Goal: Task Accomplishment & Management: Manage account settings

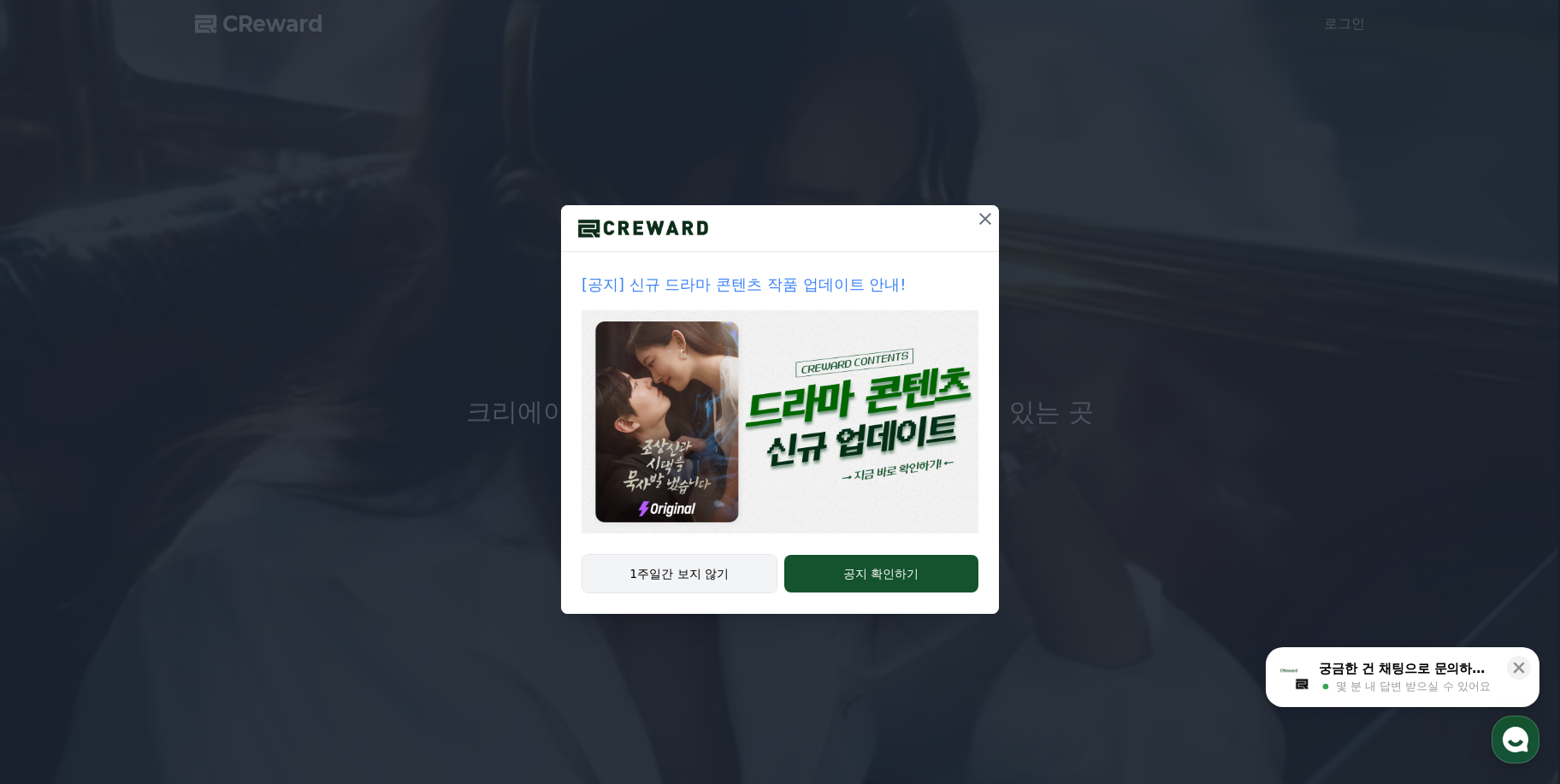
click at [696, 573] on button "1주일간 보지 않기" at bounding box center [680, 573] width 196 height 40
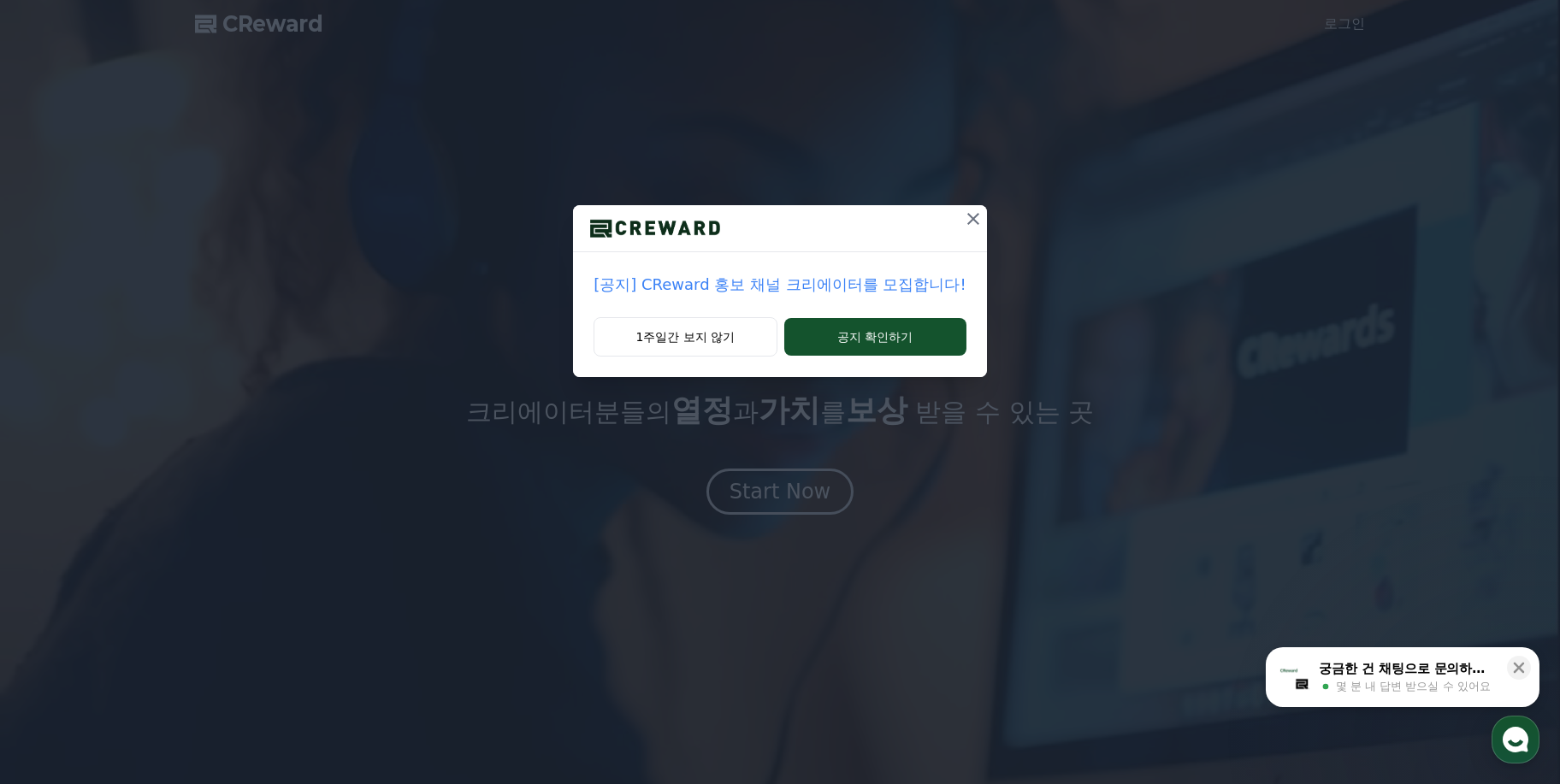
click at [684, 291] on p "[공지] CReward 홍보 채널 크리에이터를 모집합니다!" at bounding box center [780, 285] width 372 height 24
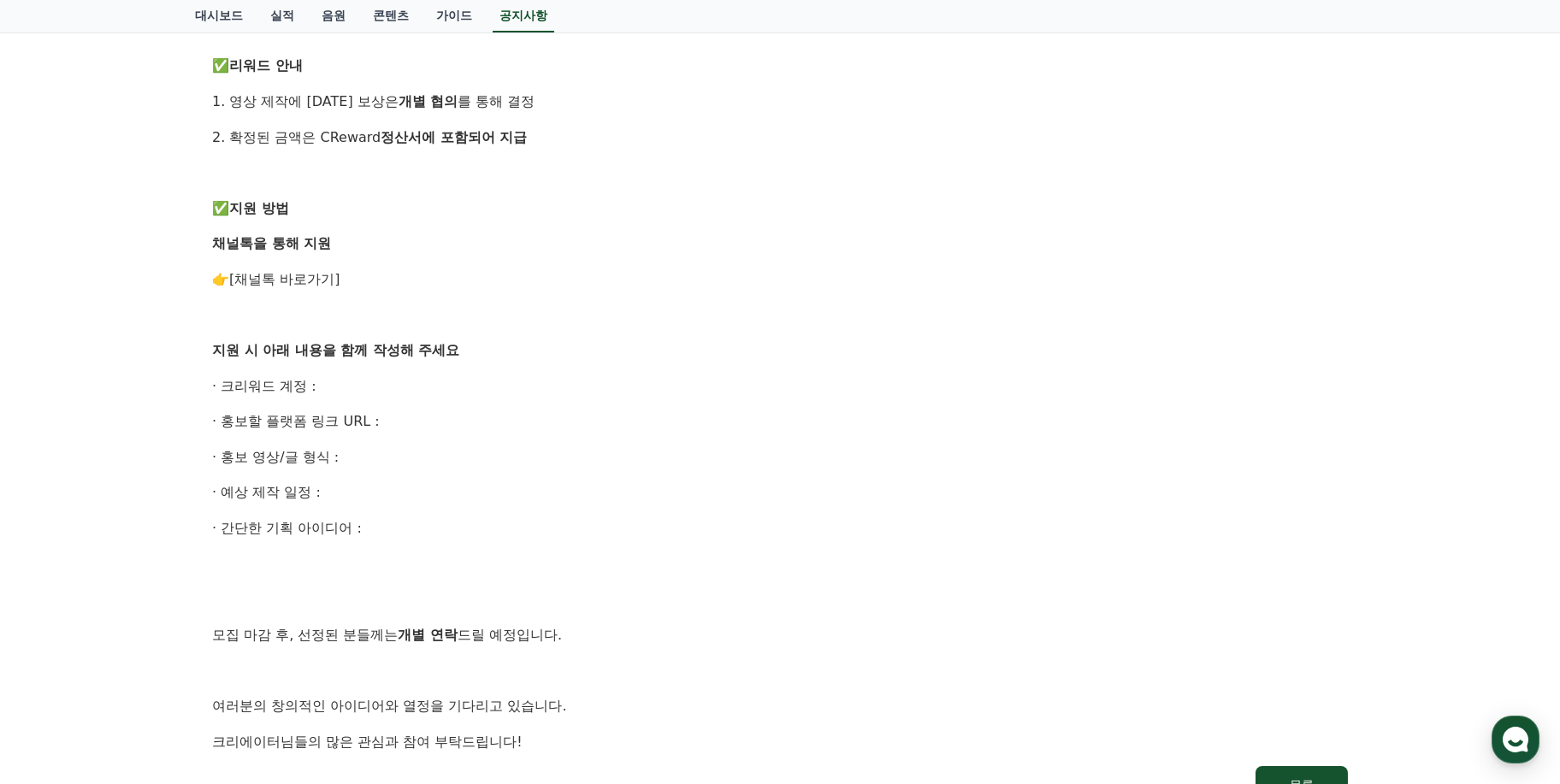
scroll to position [740, 0]
click at [301, 275] on link "[채널톡 바로가기]" at bounding box center [285, 277] width 111 height 17
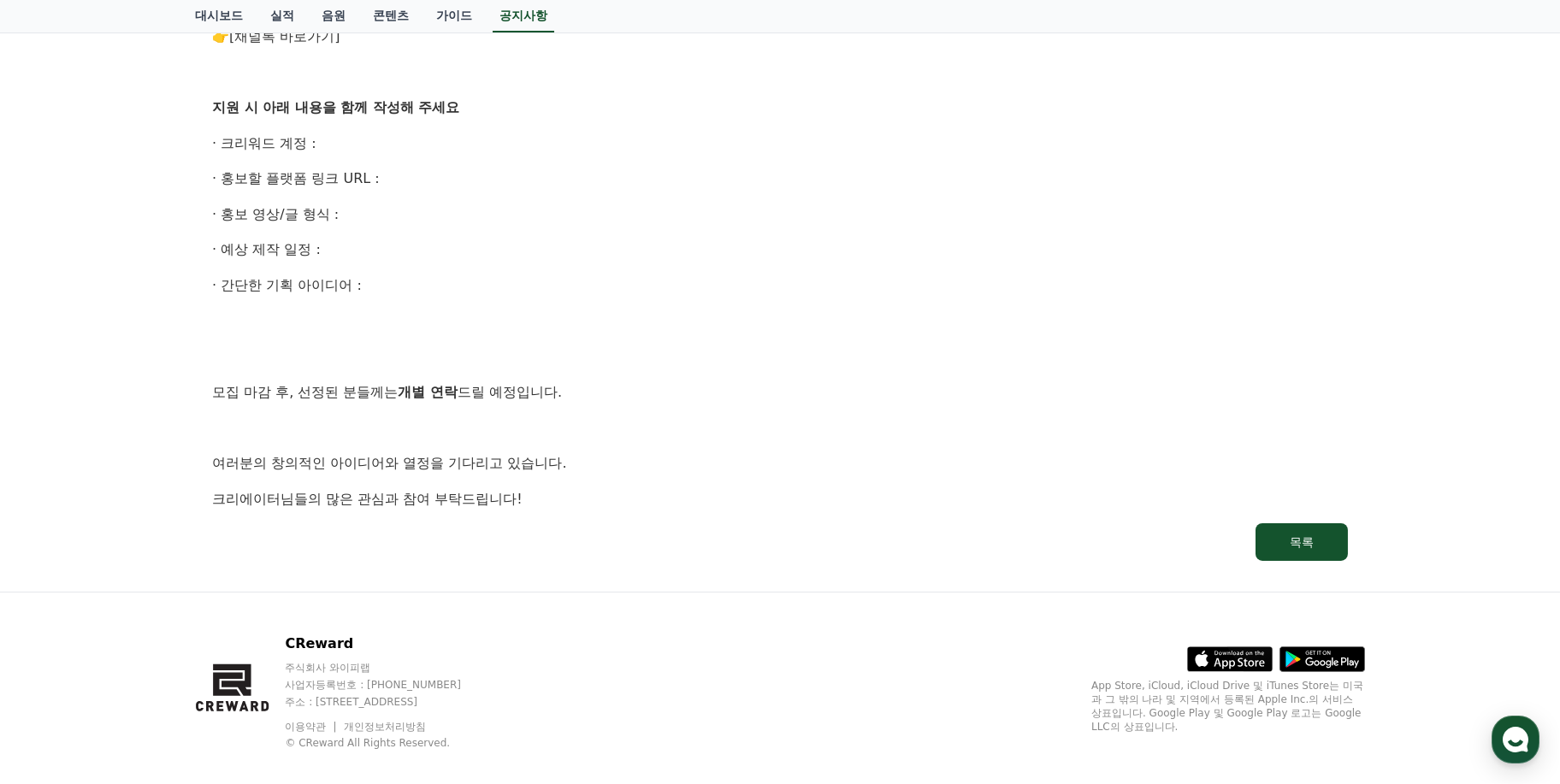
scroll to position [986, 0]
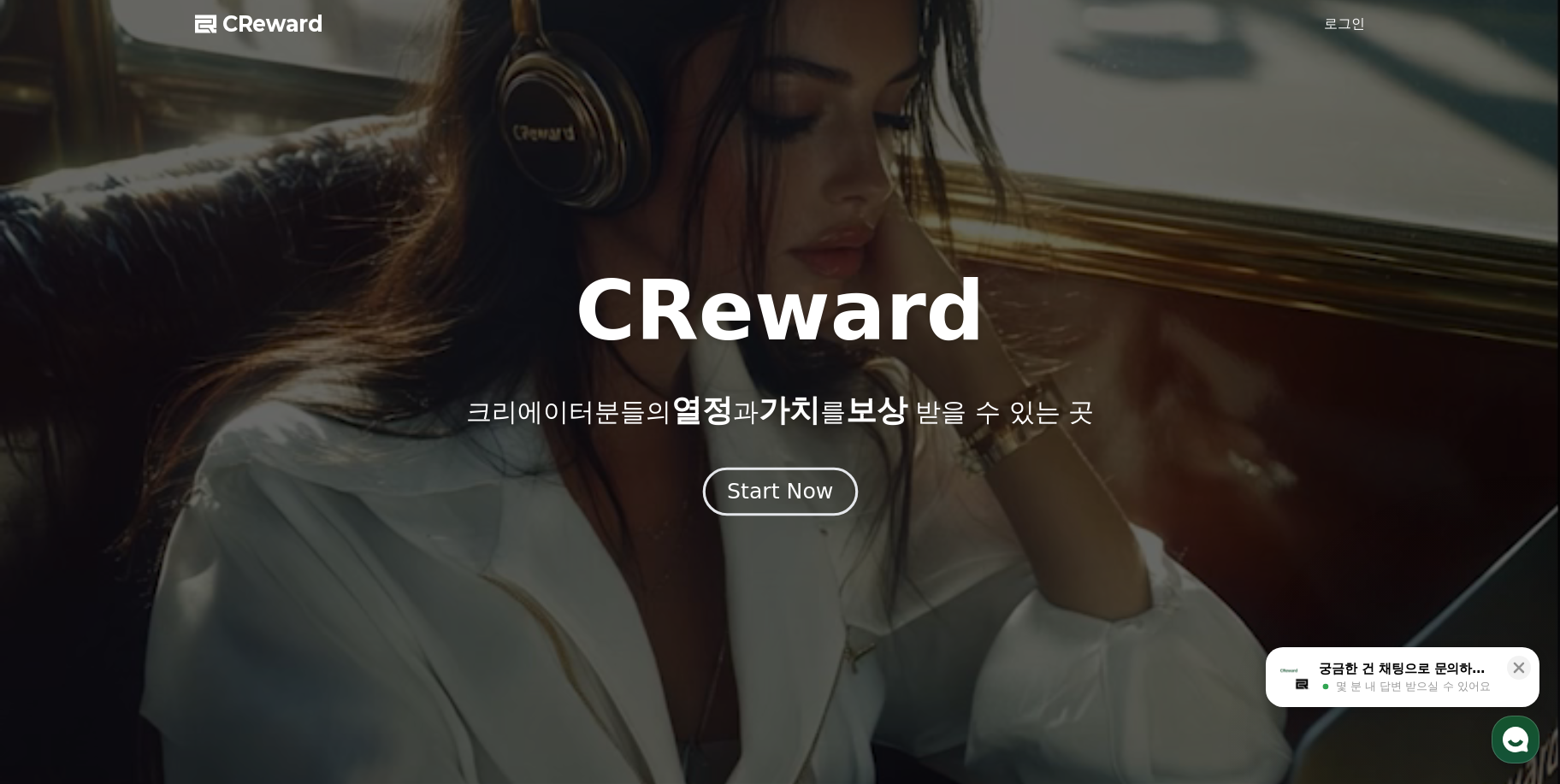
click at [778, 499] on div "Start Now" at bounding box center [780, 491] width 106 height 29
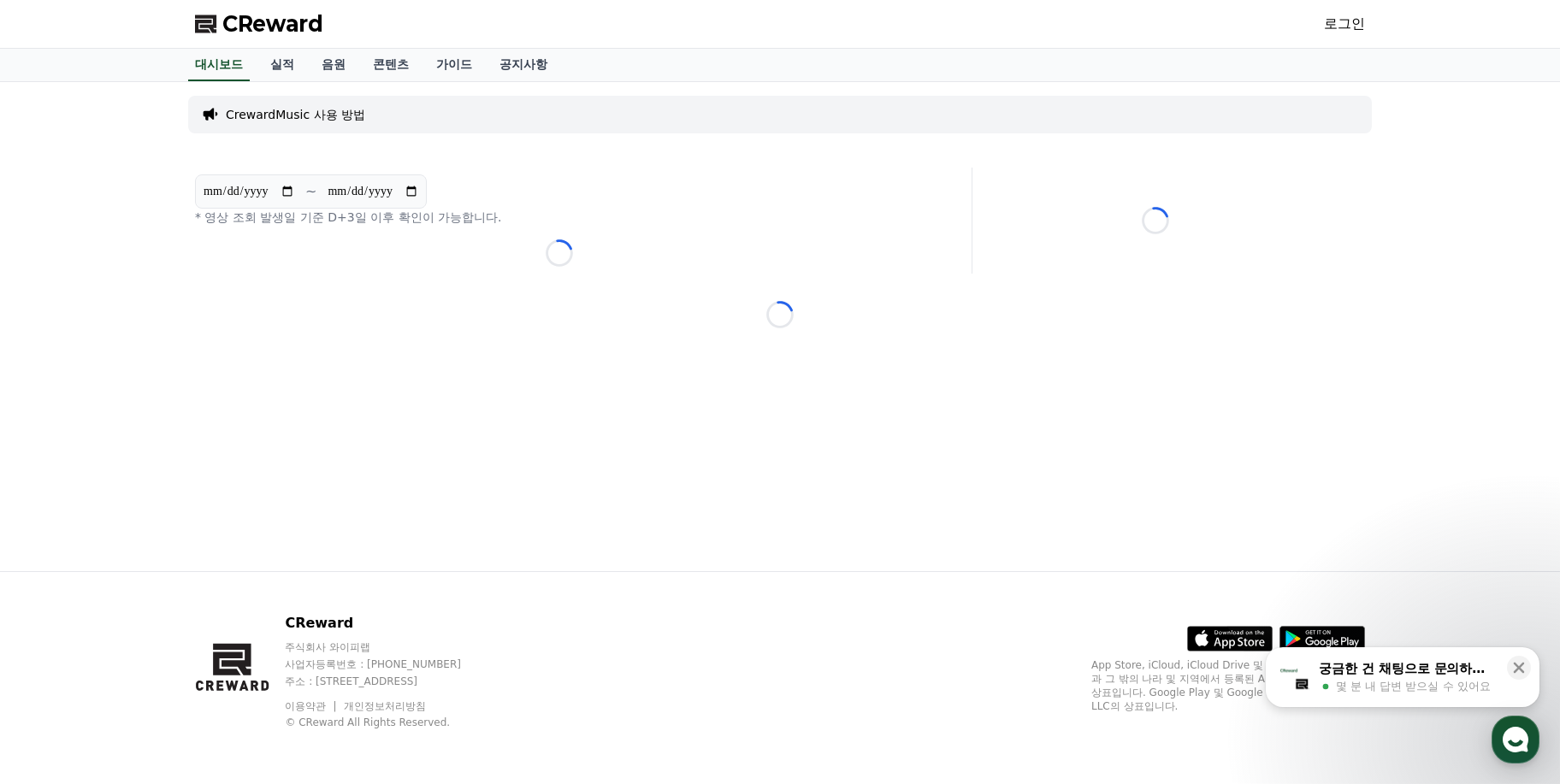
click at [1344, 15] on link "로그인" at bounding box center [1345, 24] width 41 height 20
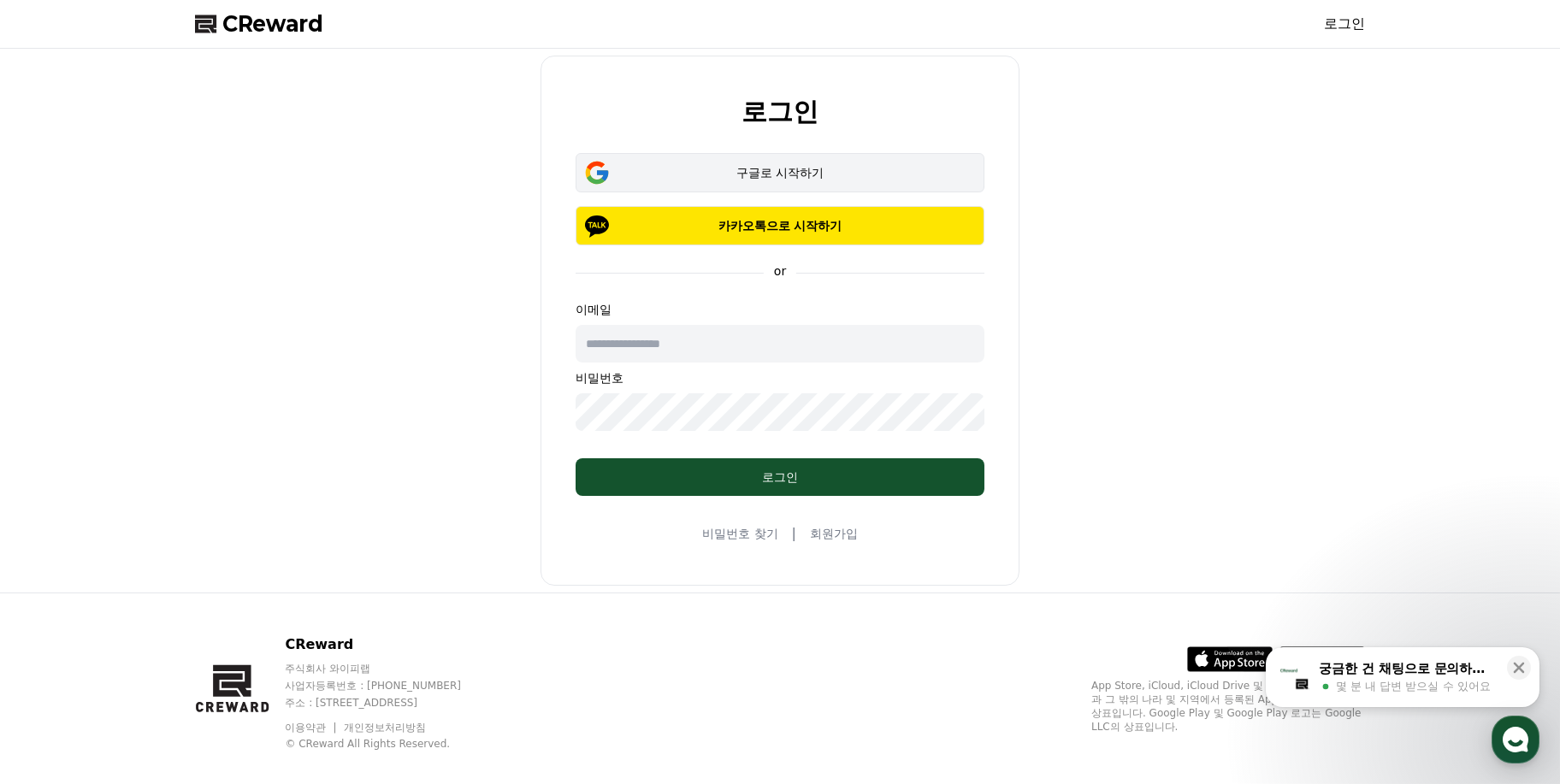
click at [805, 180] on div "구글로 시작하기" at bounding box center [780, 173] width 360 height 18
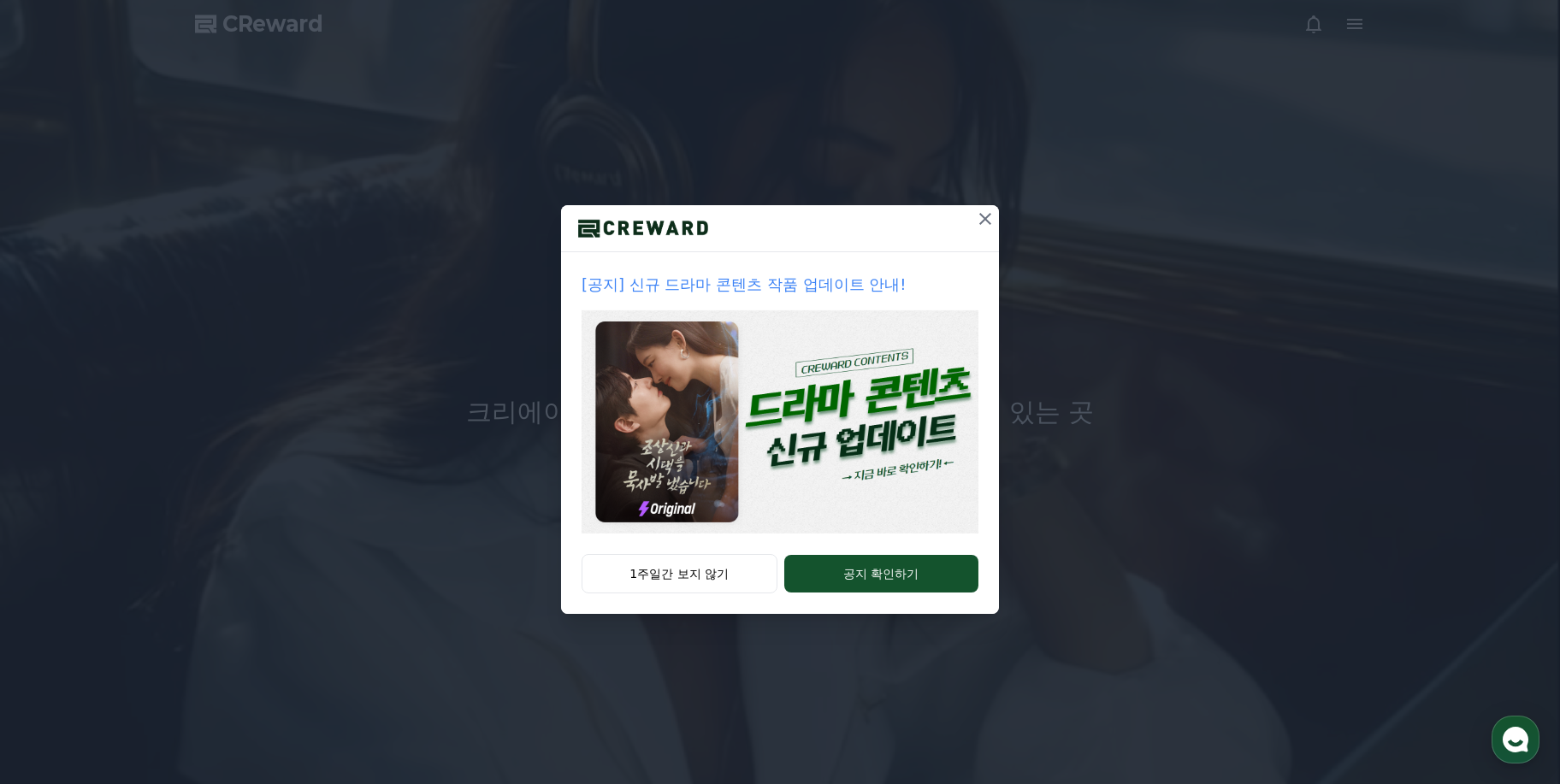
click at [984, 218] on icon at bounding box center [986, 219] width 20 height 20
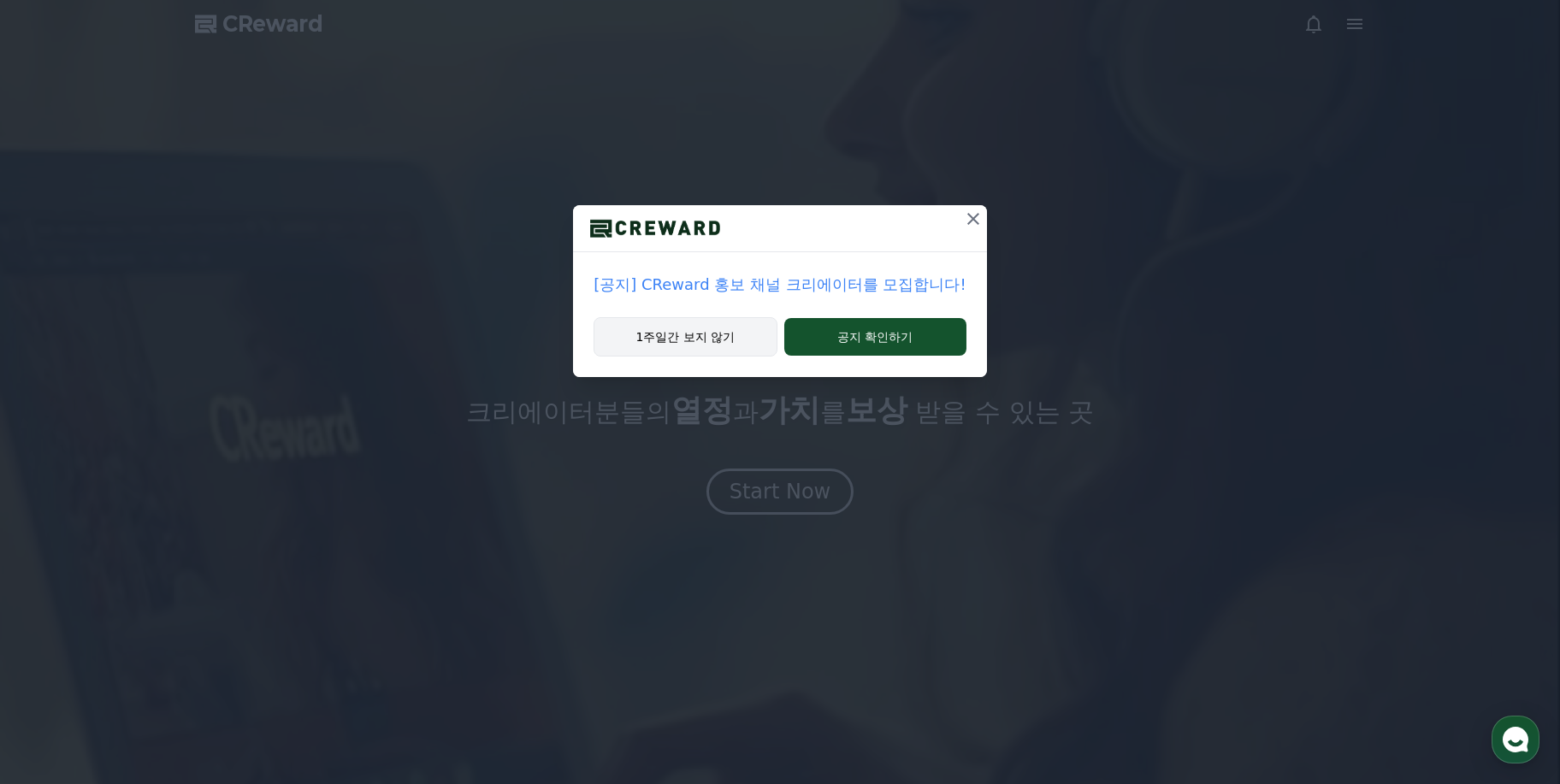
click at [712, 337] on button "1주일간 보지 않기" at bounding box center [685, 337] width 183 height 40
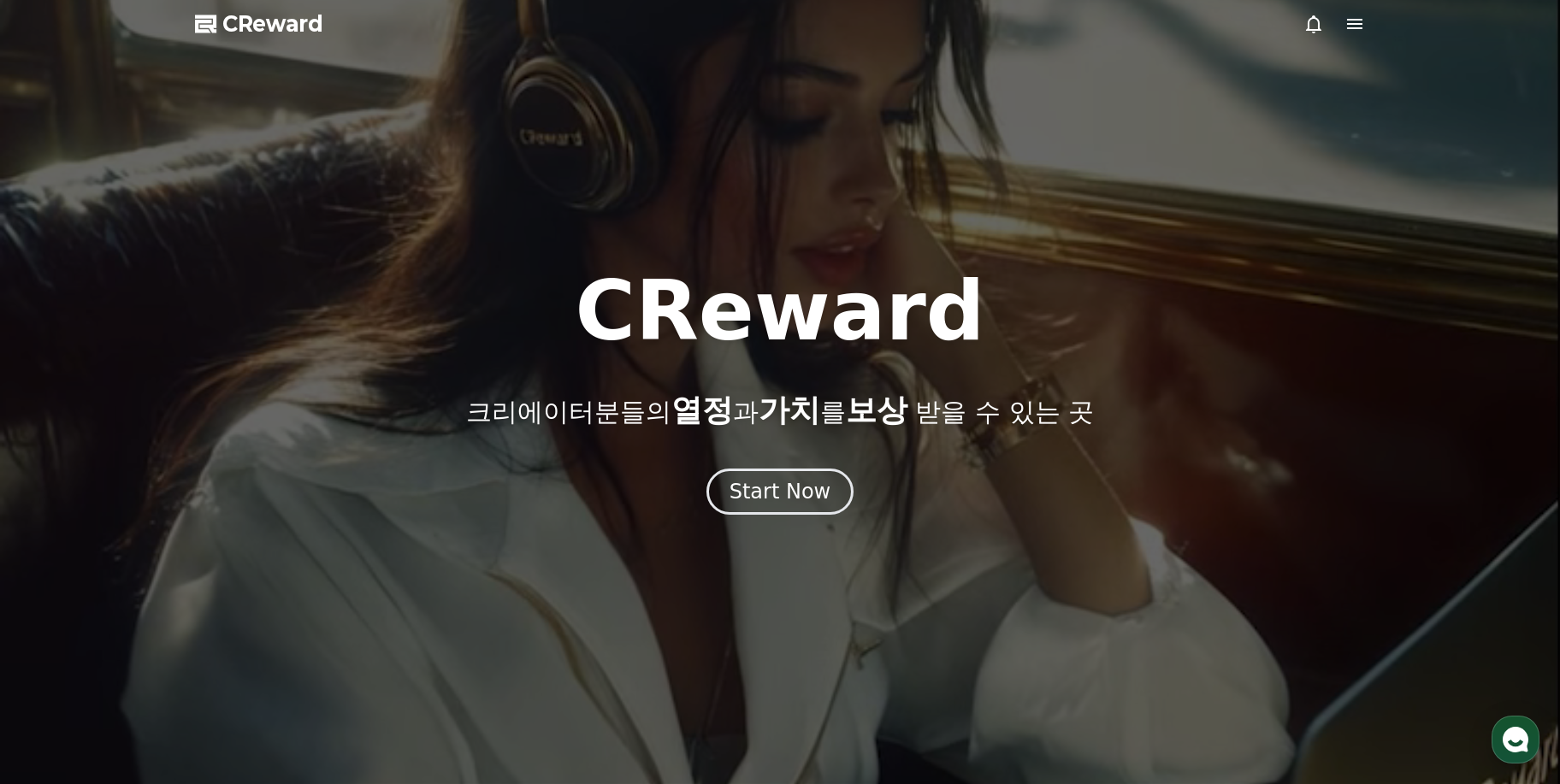
click at [1363, 25] on icon at bounding box center [1355, 24] width 20 height 20
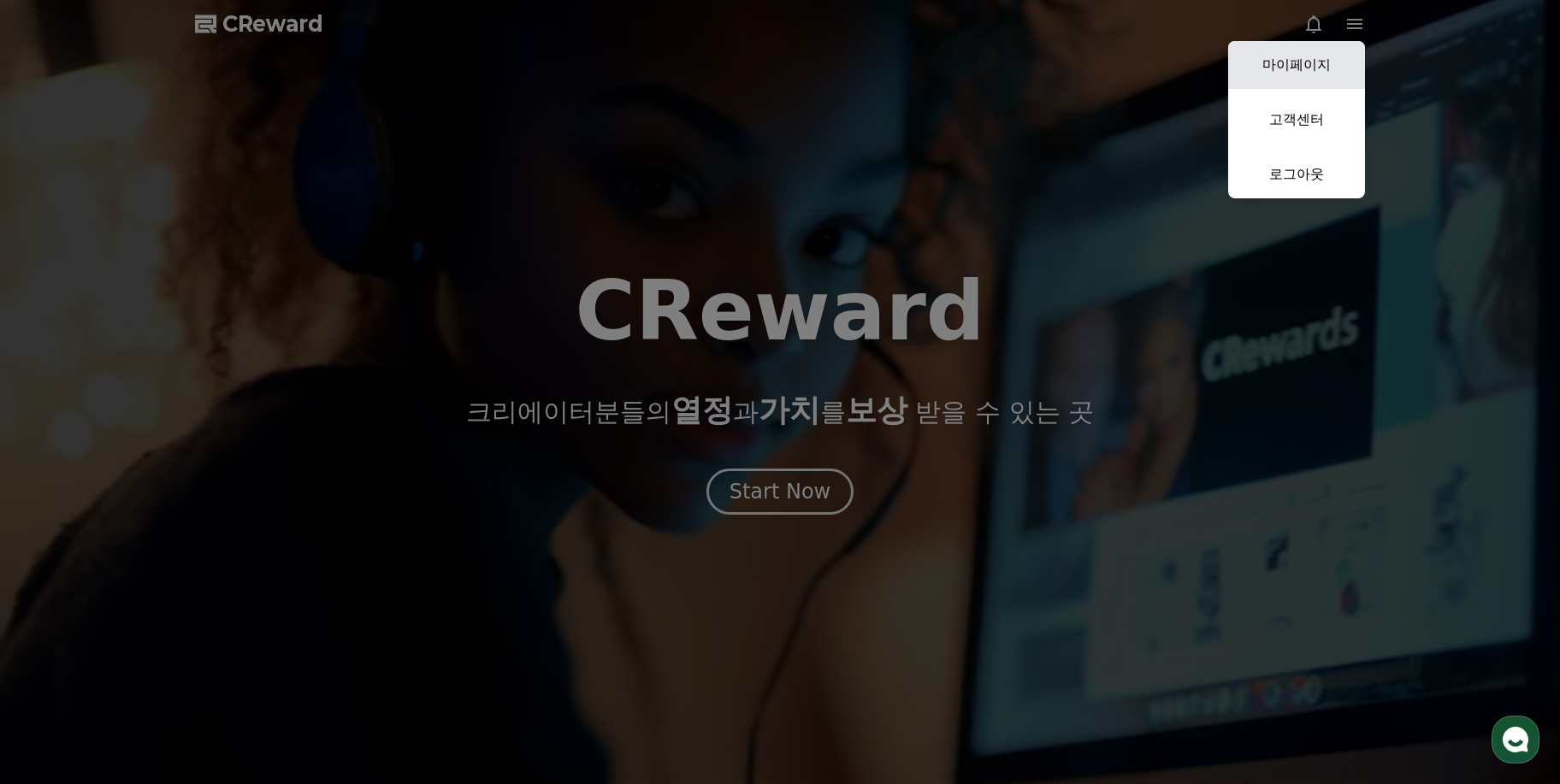
click at [1324, 63] on link "마이페이지" at bounding box center [1296, 65] width 137 height 48
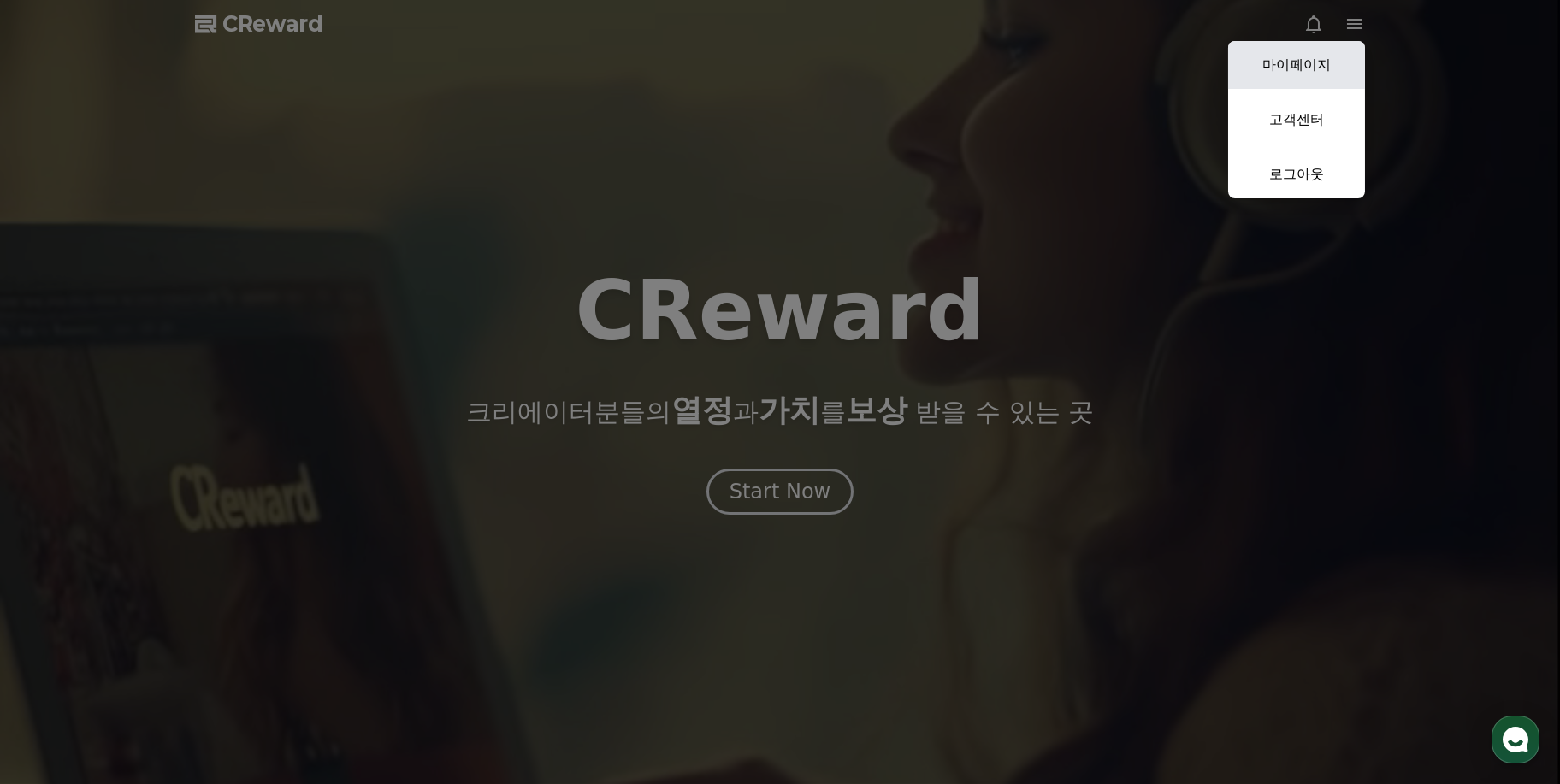
select select "**********"
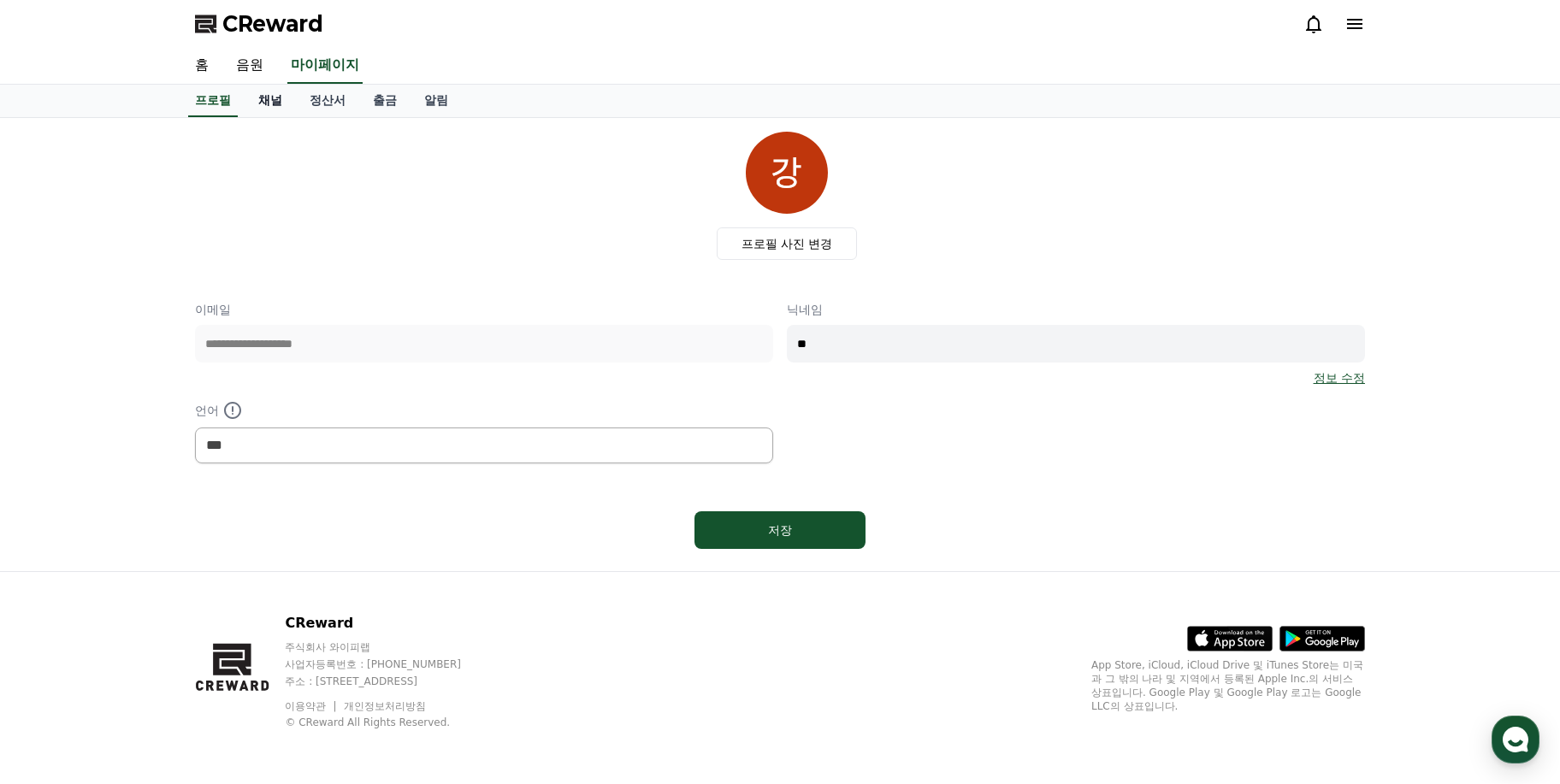
click at [278, 103] on link "채널" at bounding box center [271, 101] width 52 height 32
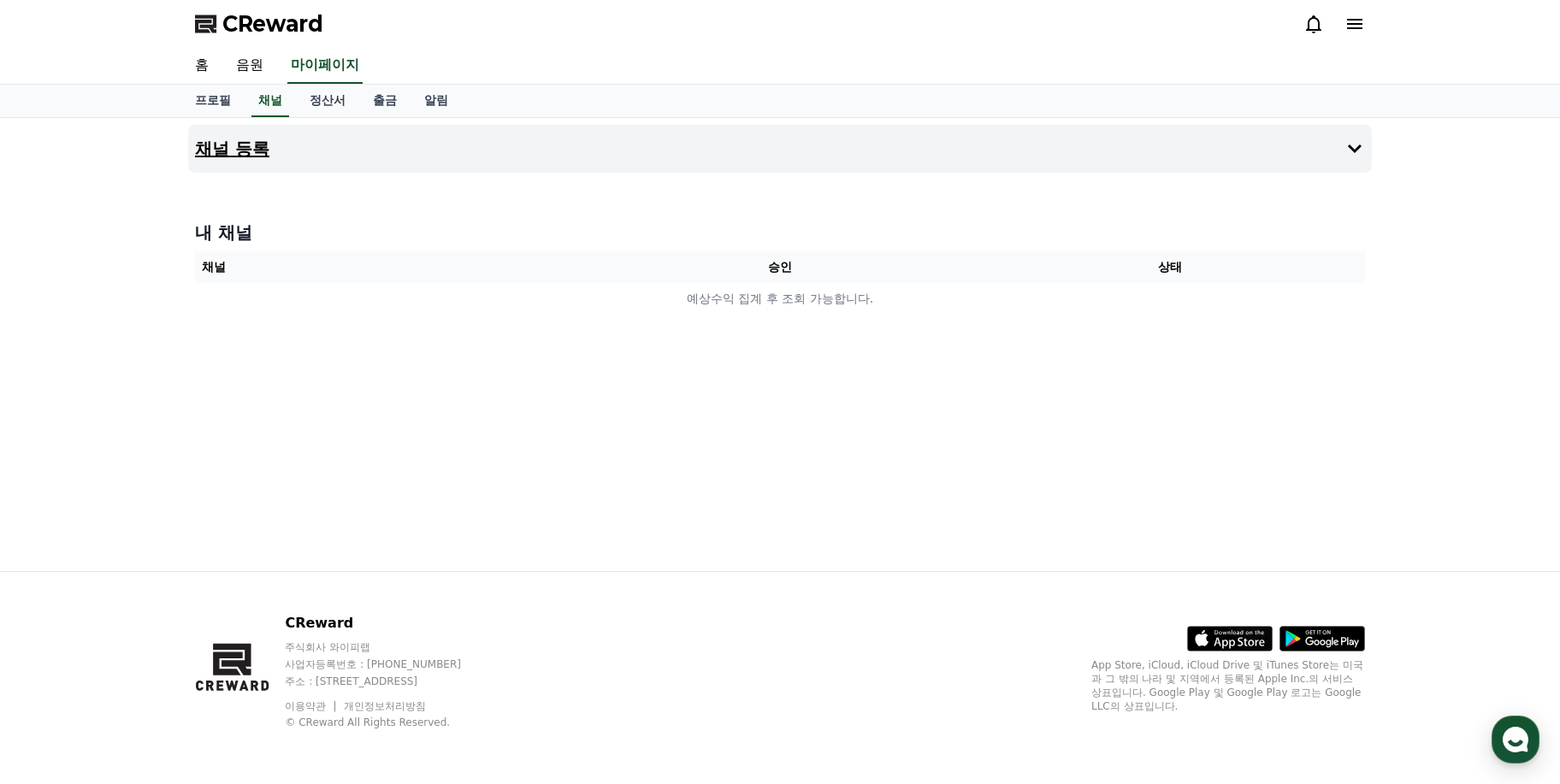
click at [278, 149] on button "채널 등록" at bounding box center [780, 149] width 1184 height 48
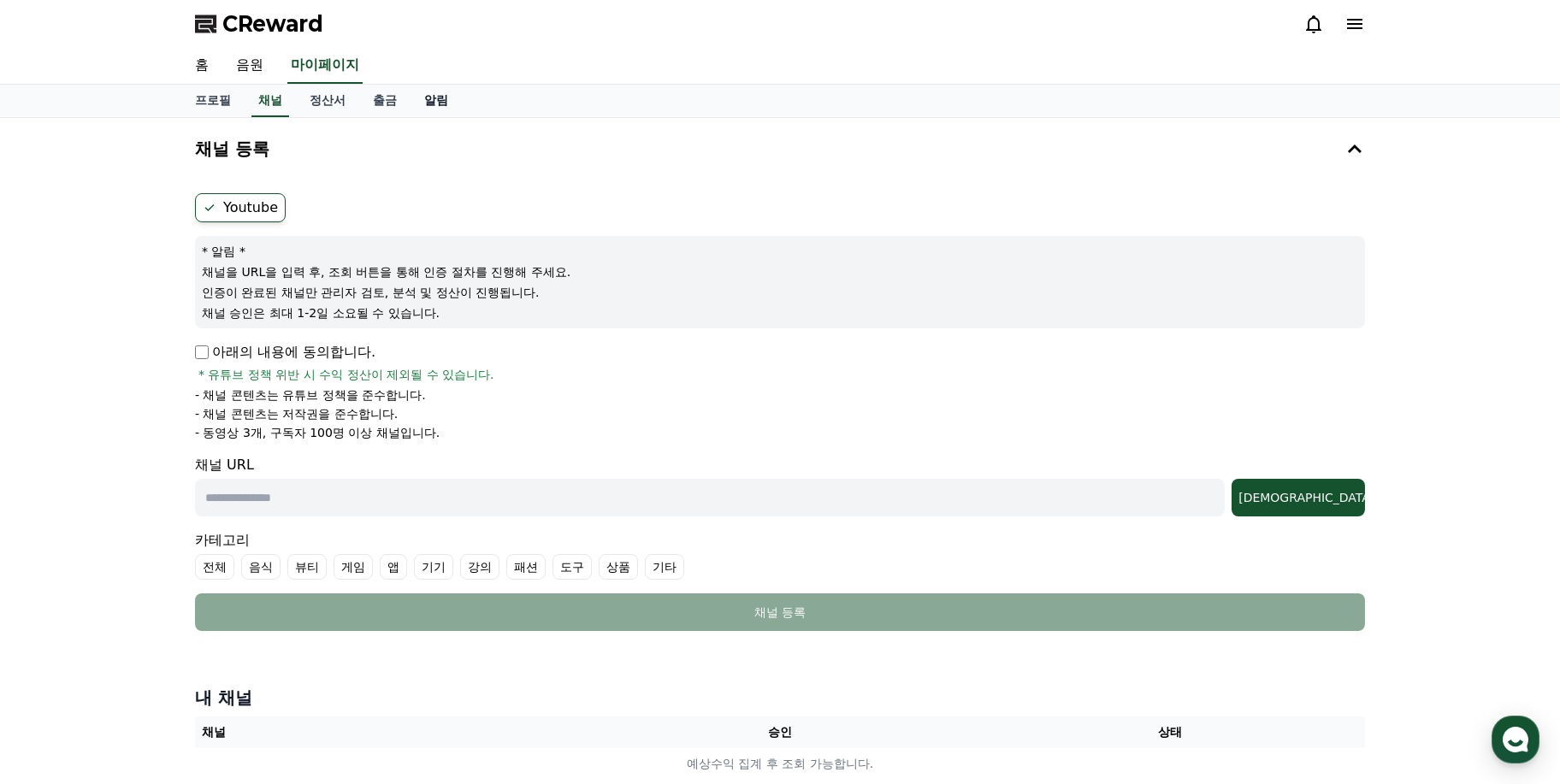
click at [454, 99] on link "알림" at bounding box center [436, 101] width 52 height 32
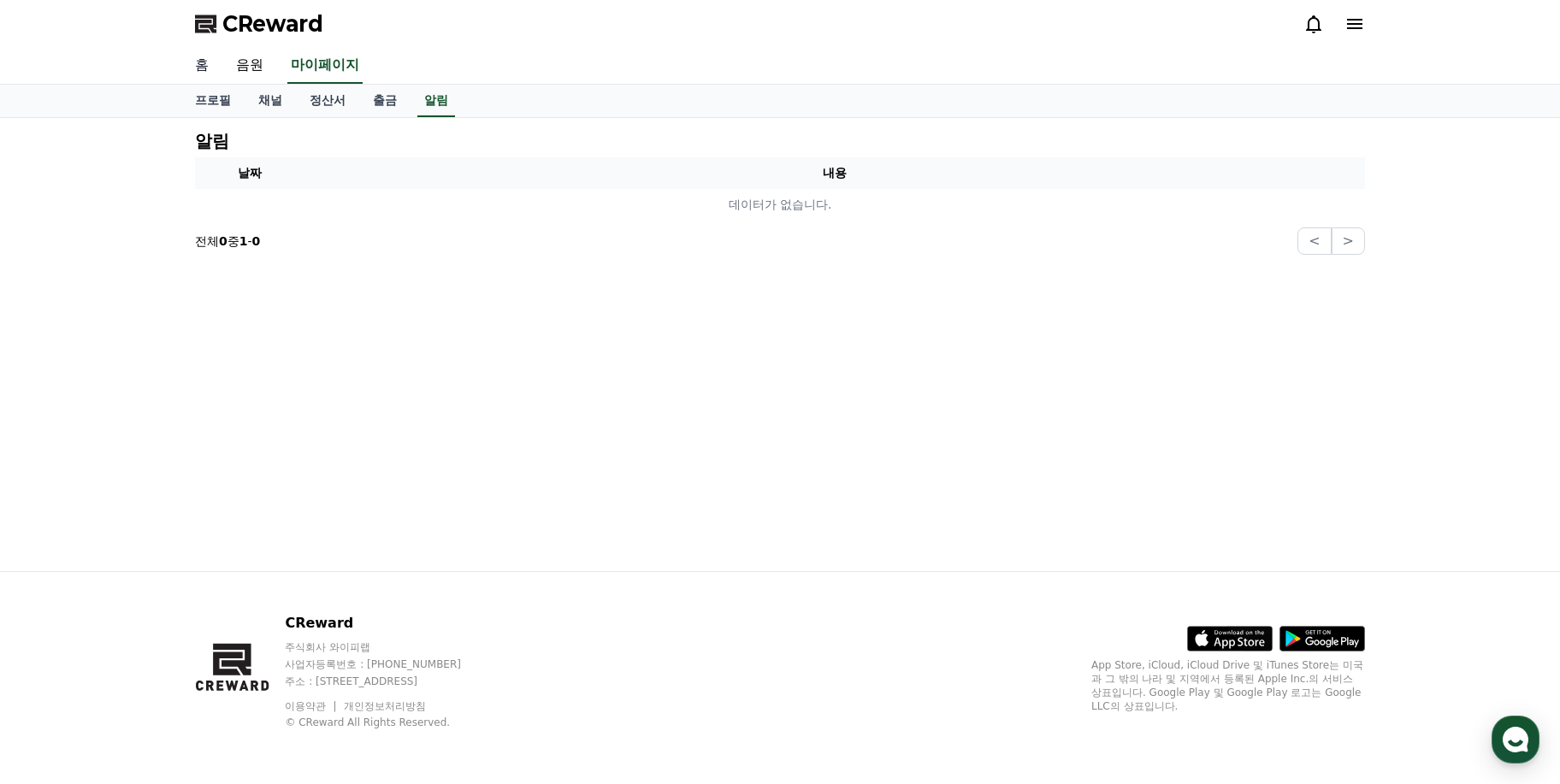
click at [204, 66] on link "홈" at bounding box center [202, 66] width 41 height 36
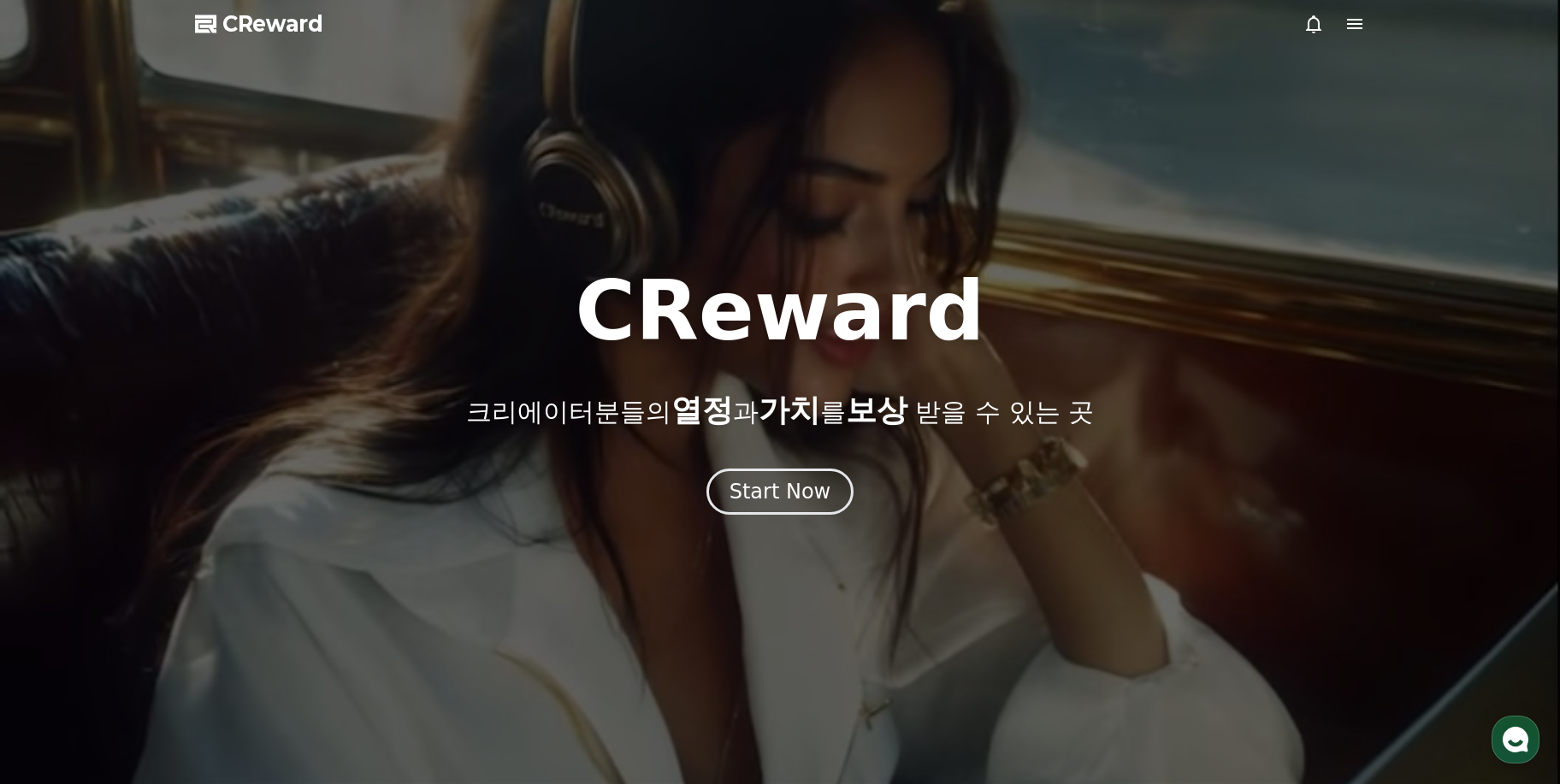
click at [236, 29] on span "CReward" at bounding box center [273, 24] width 101 height 28
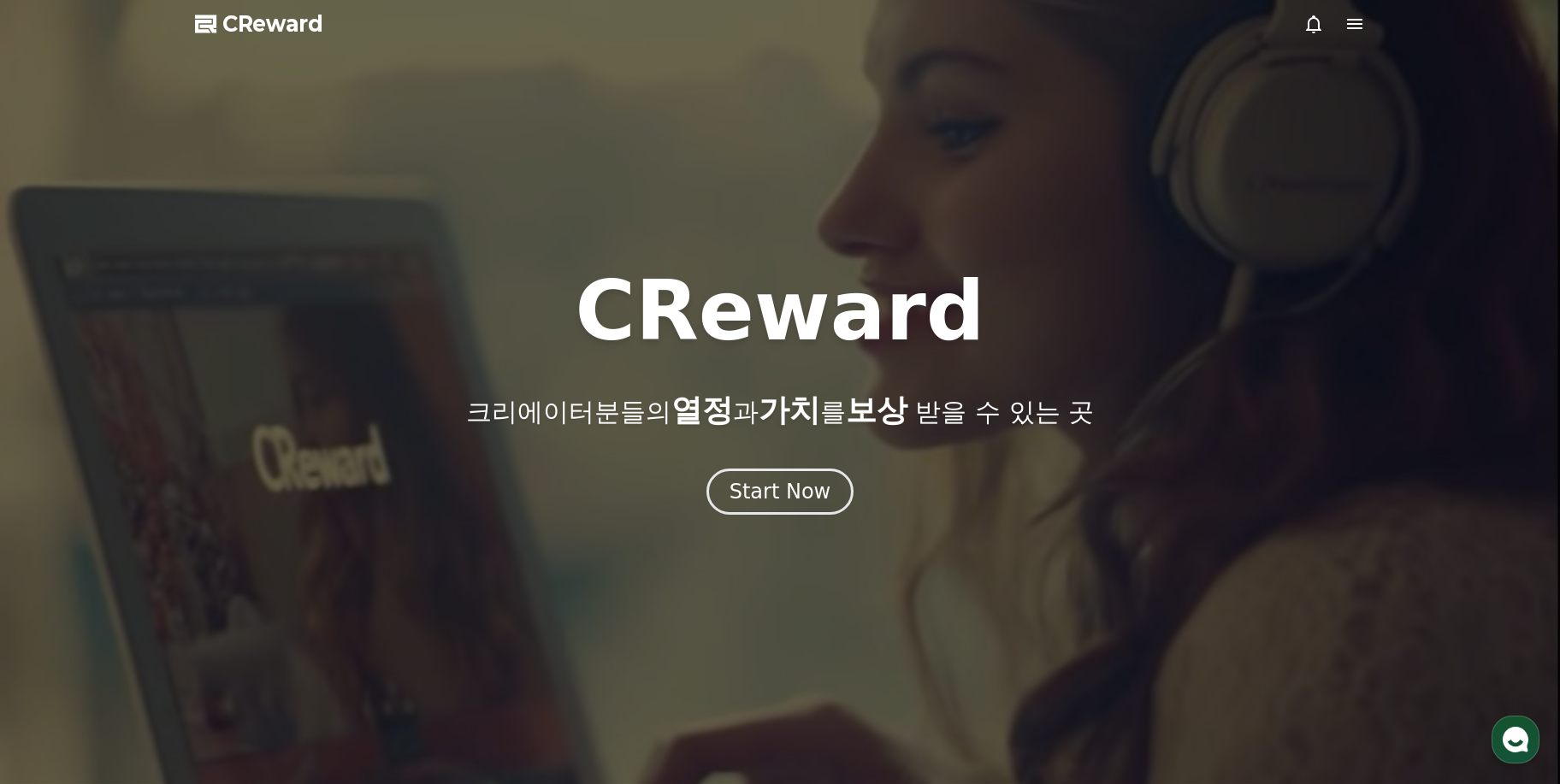
click at [1311, 28] on icon at bounding box center [1314, 24] width 20 height 20
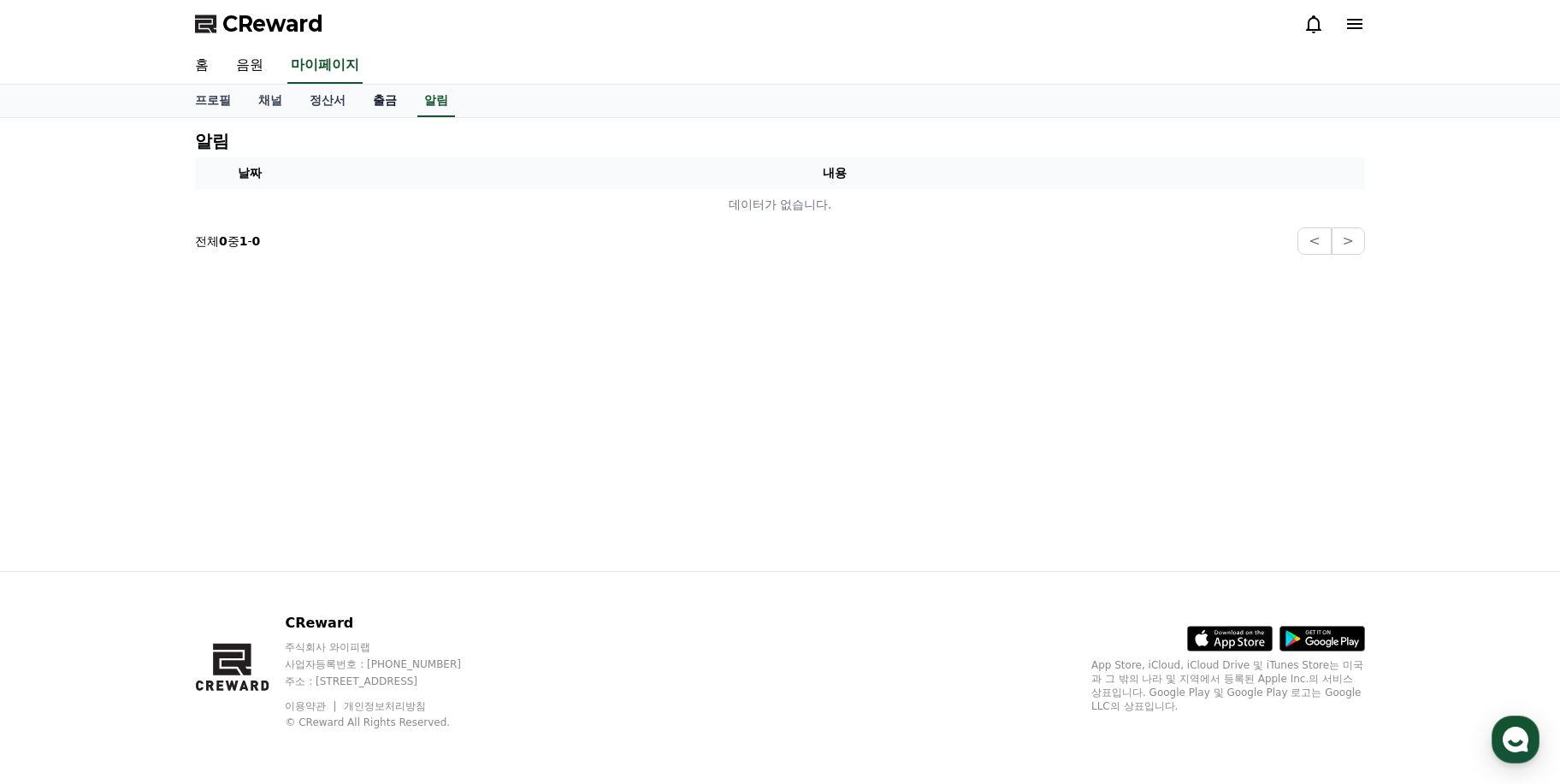
click at [395, 92] on link "출금" at bounding box center [386, 101] width 52 height 32
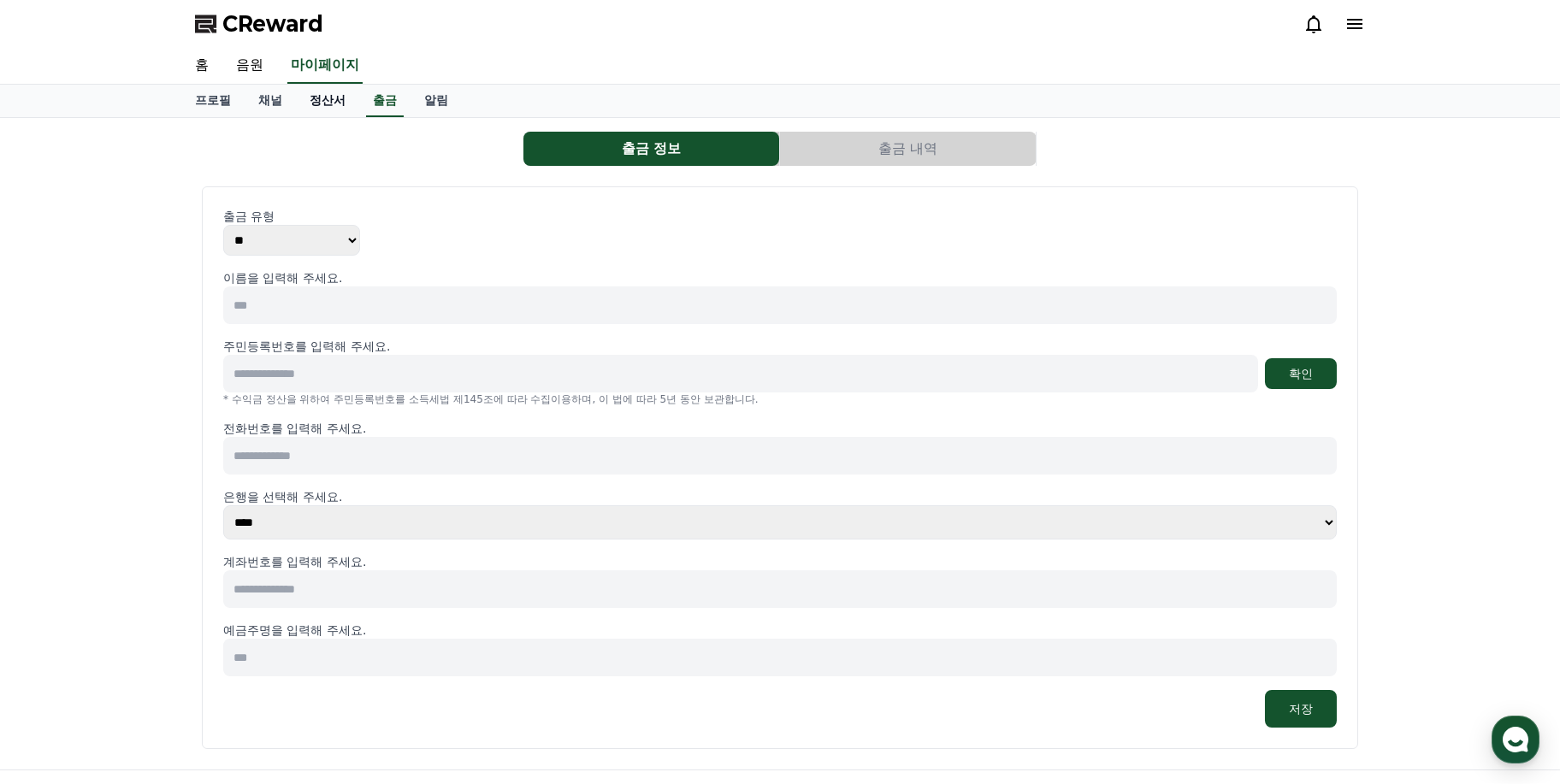
click at [338, 106] on link "정산서" at bounding box center [327, 101] width 63 height 32
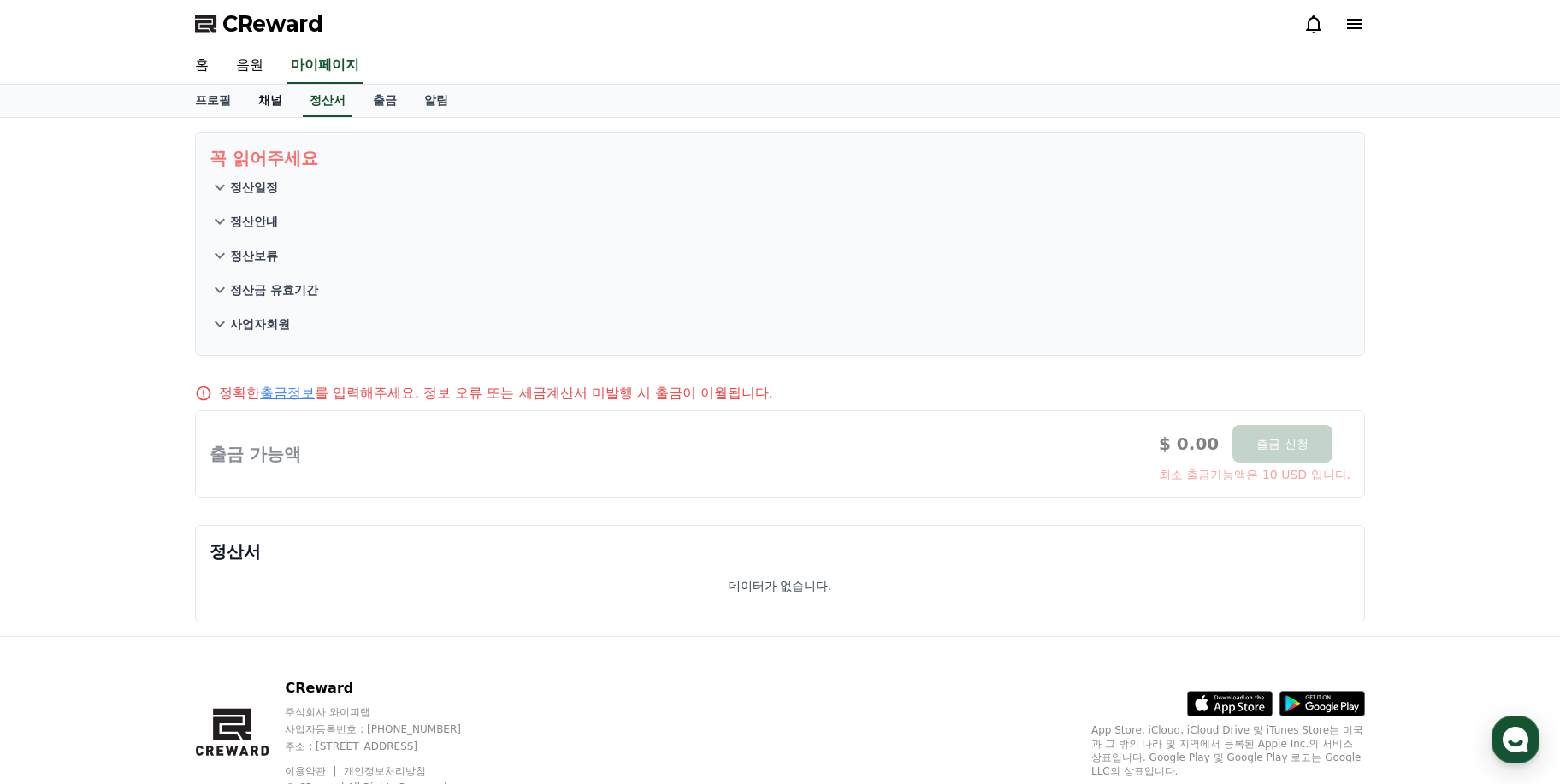
click at [272, 112] on link "채널" at bounding box center [271, 101] width 52 height 32
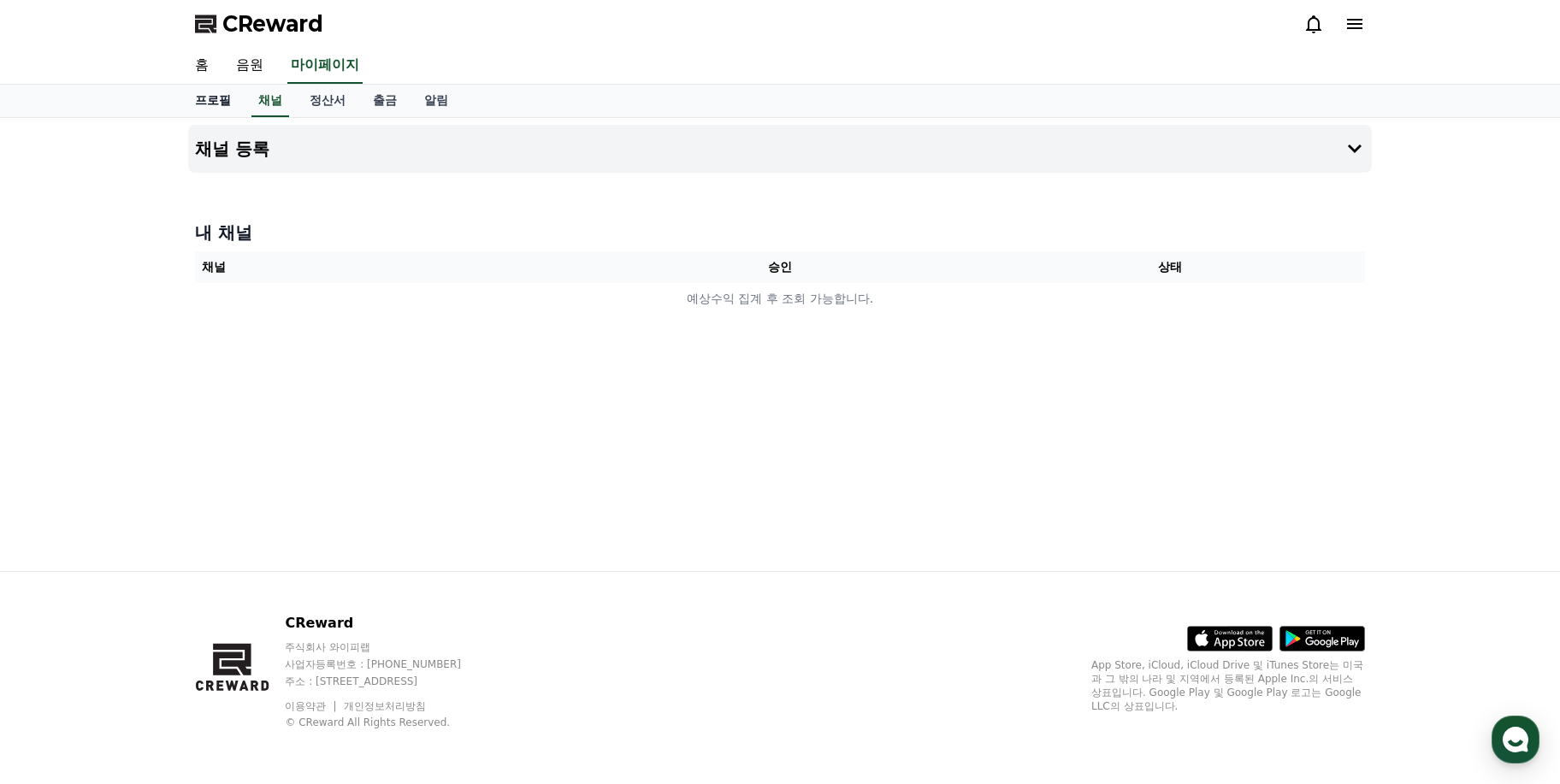
click at [226, 106] on link "프로필" at bounding box center [213, 101] width 63 height 32
select select "**********"
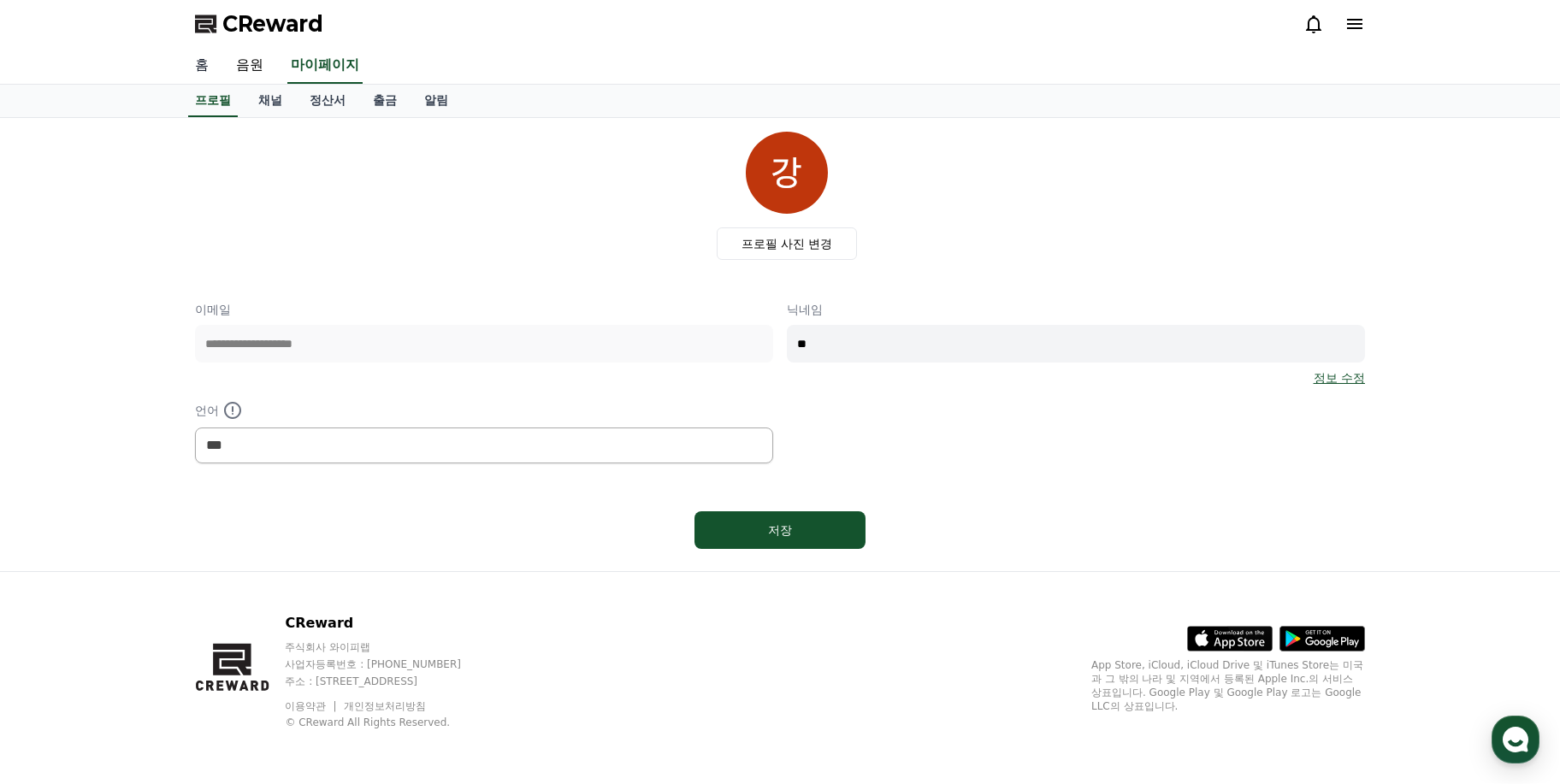
click at [201, 63] on link "홈" at bounding box center [202, 66] width 41 height 36
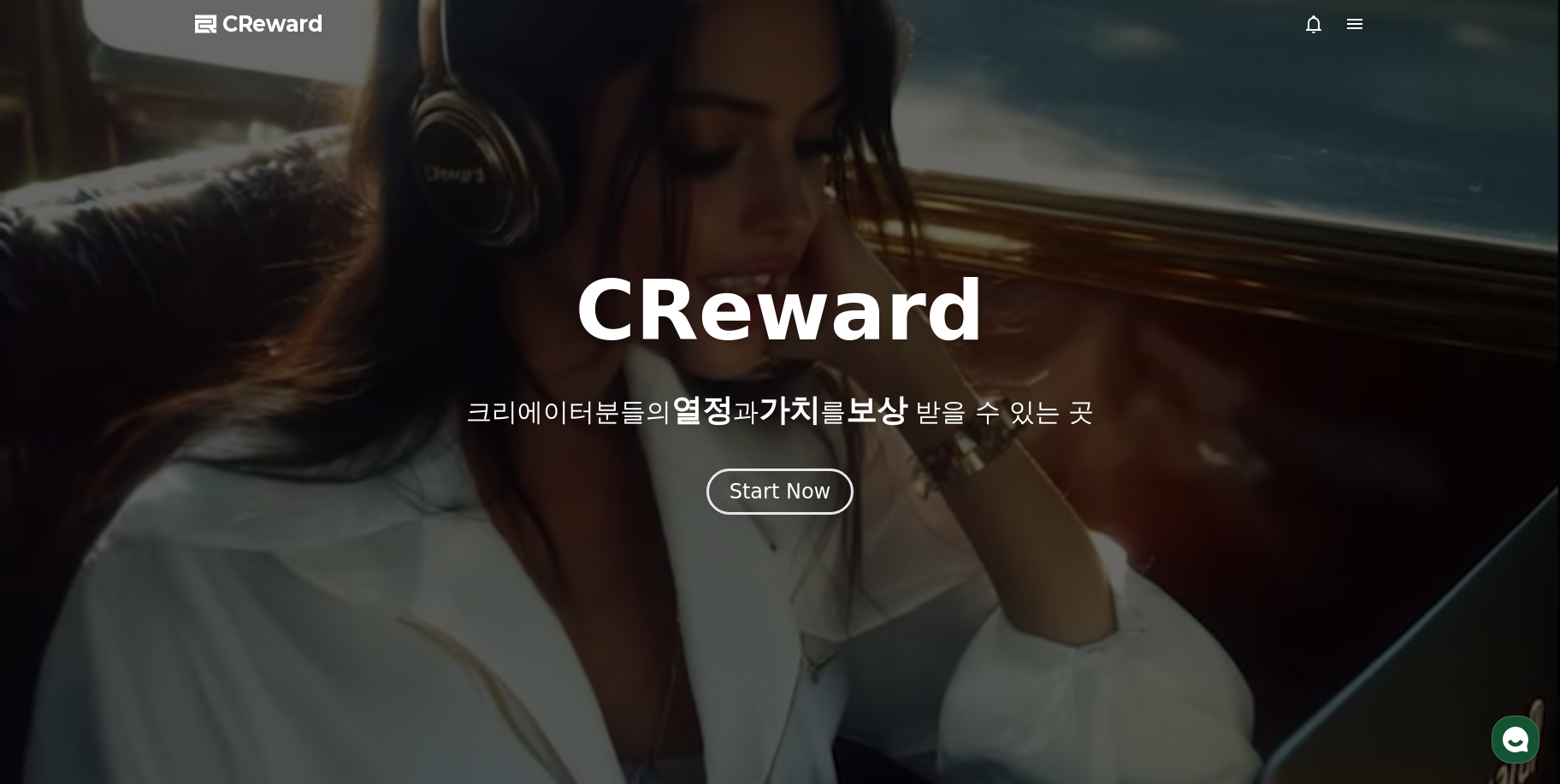
click at [1345, 24] on icon at bounding box center [1355, 24] width 20 height 20
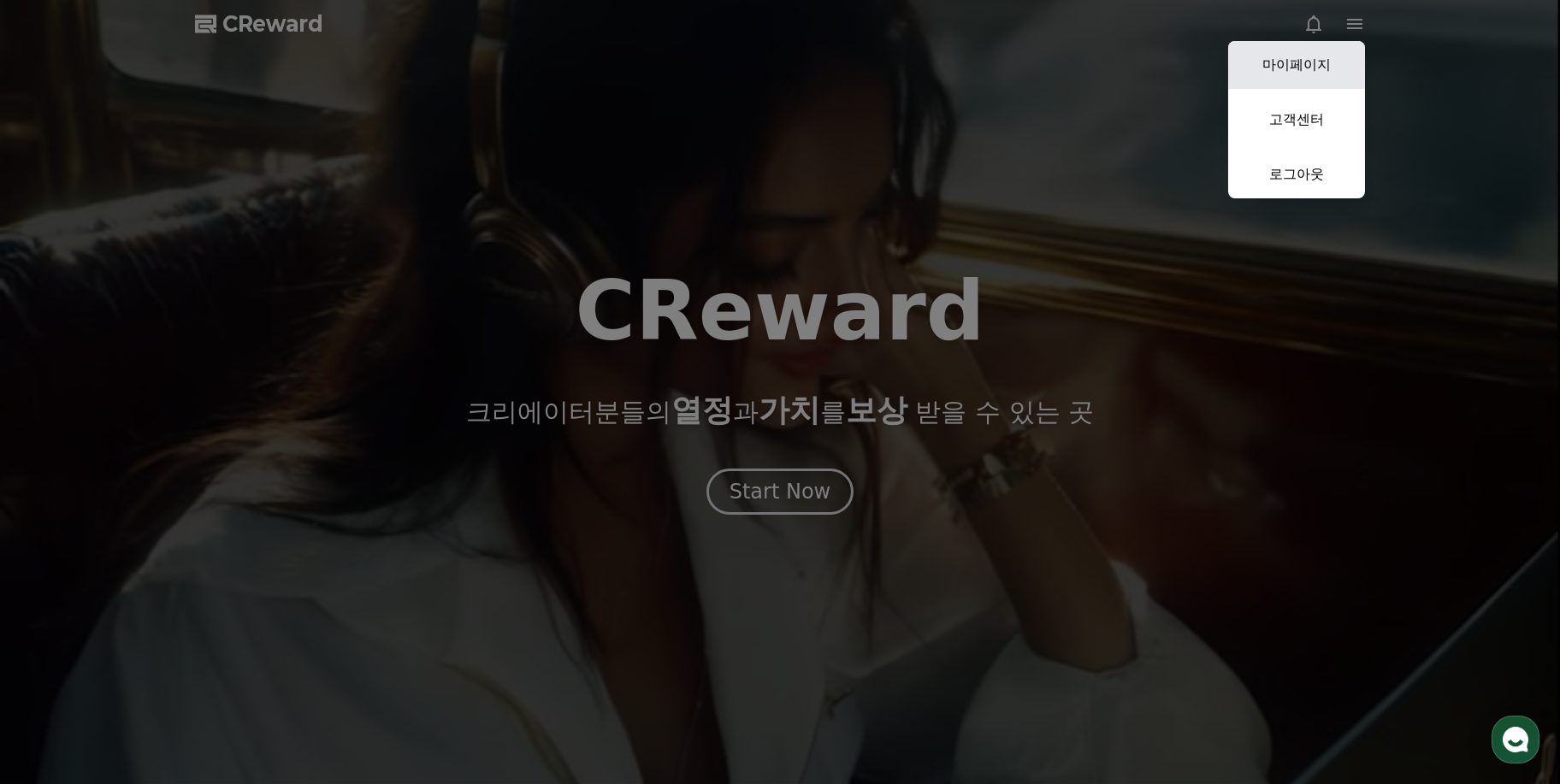
click at [1325, 50] on link "마이페이지" at bounding box center [1296, 65] width 137 height 48
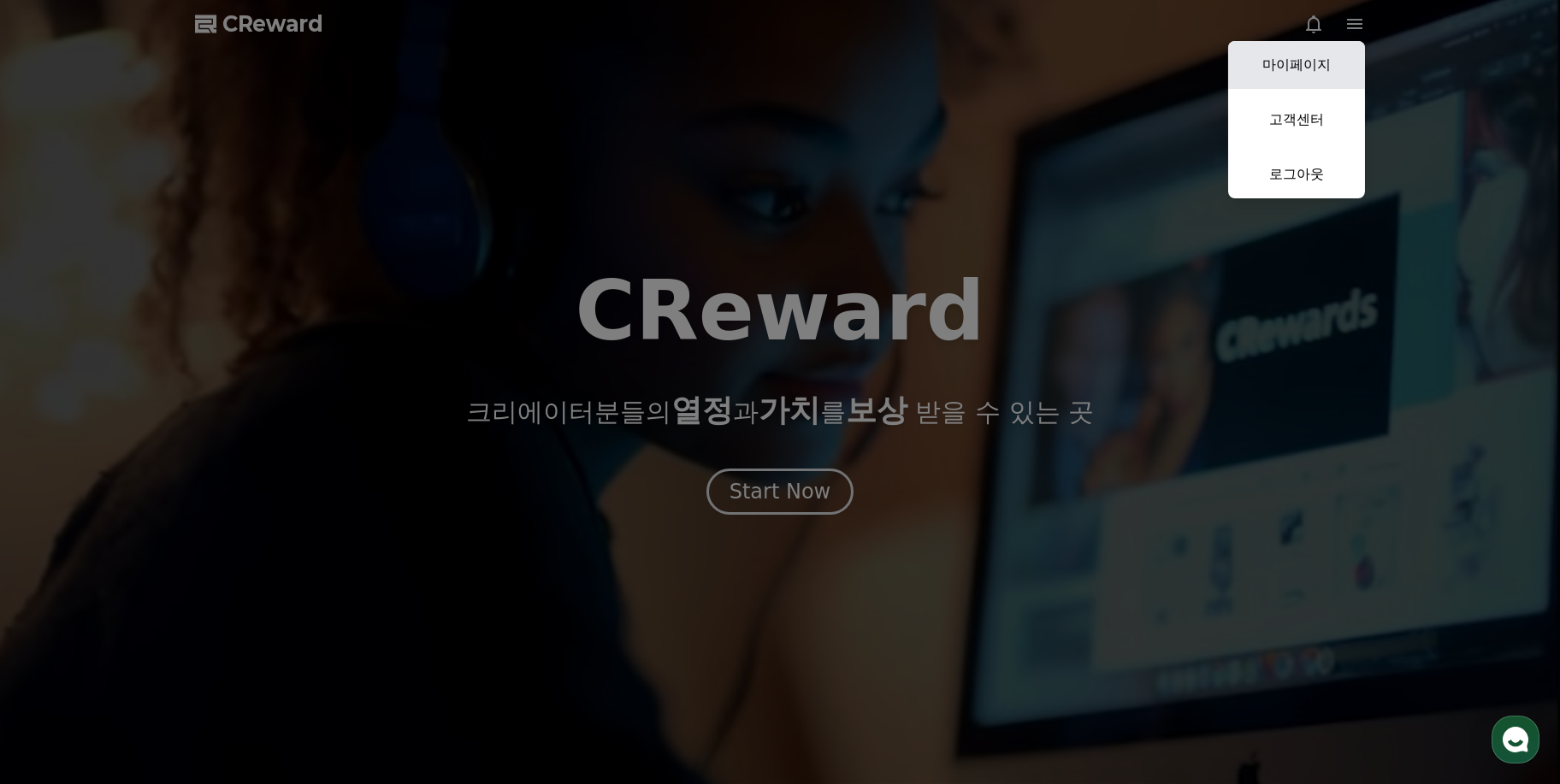
select select "**********"
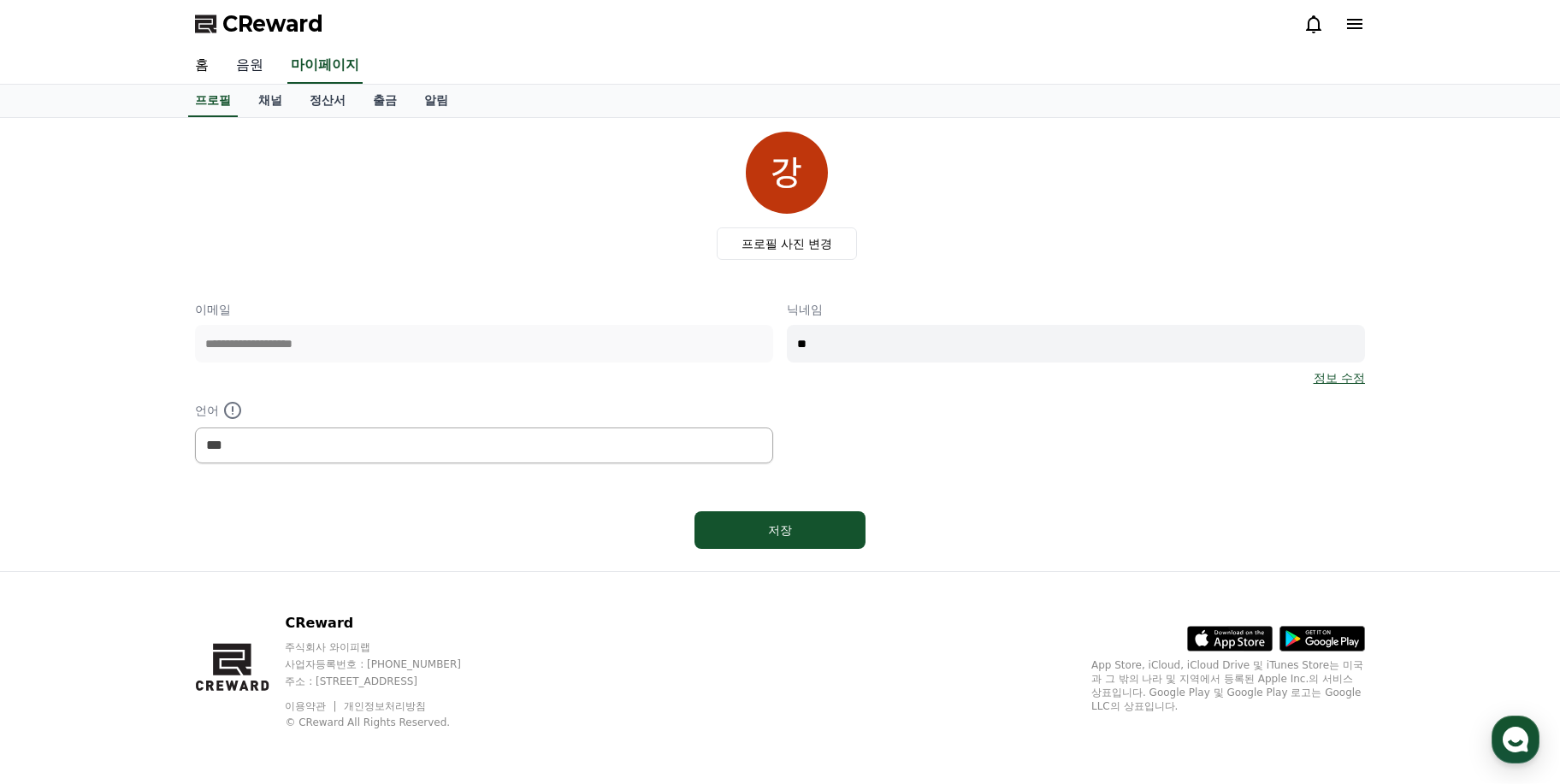
click at [257, 52] on link "음원" at bounding box center [250, 66] width 55 height 36
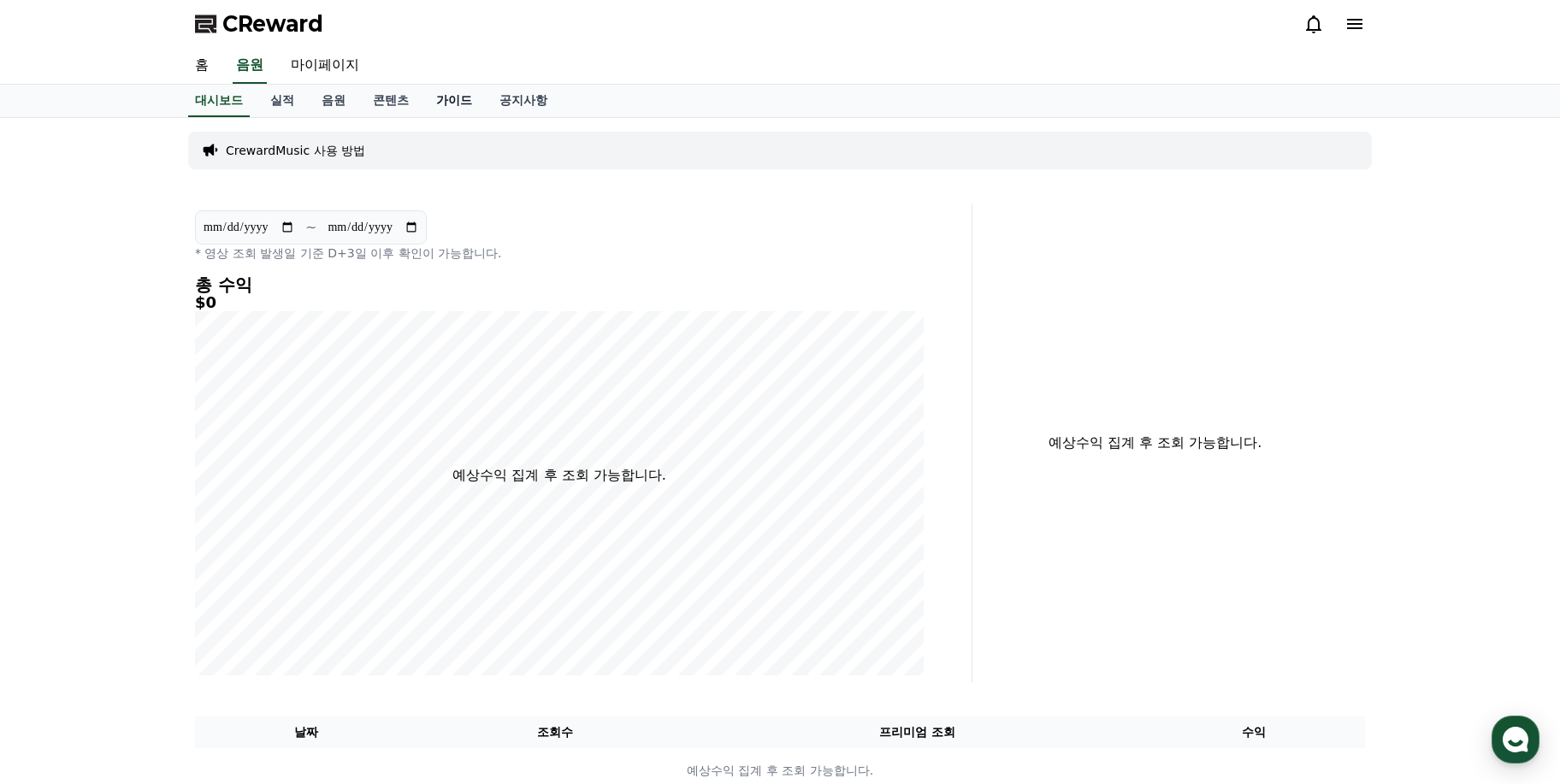
click at [478, 105] on link "가이드" at bounding box center [454, 101] width 63 height 32
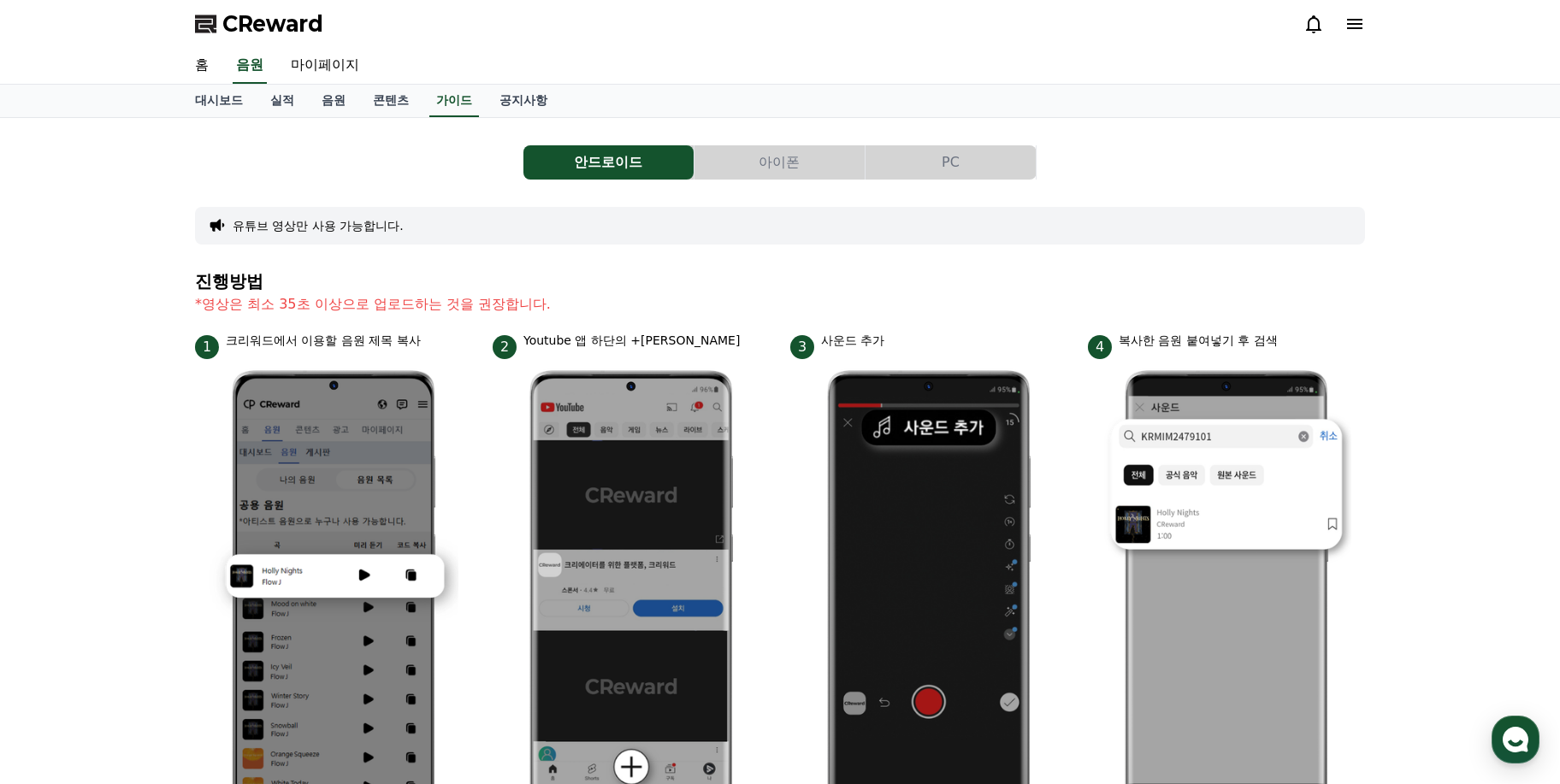
click at [743, 158] on button "아이폰" at bounding box center [780, 162] width 170 height 34
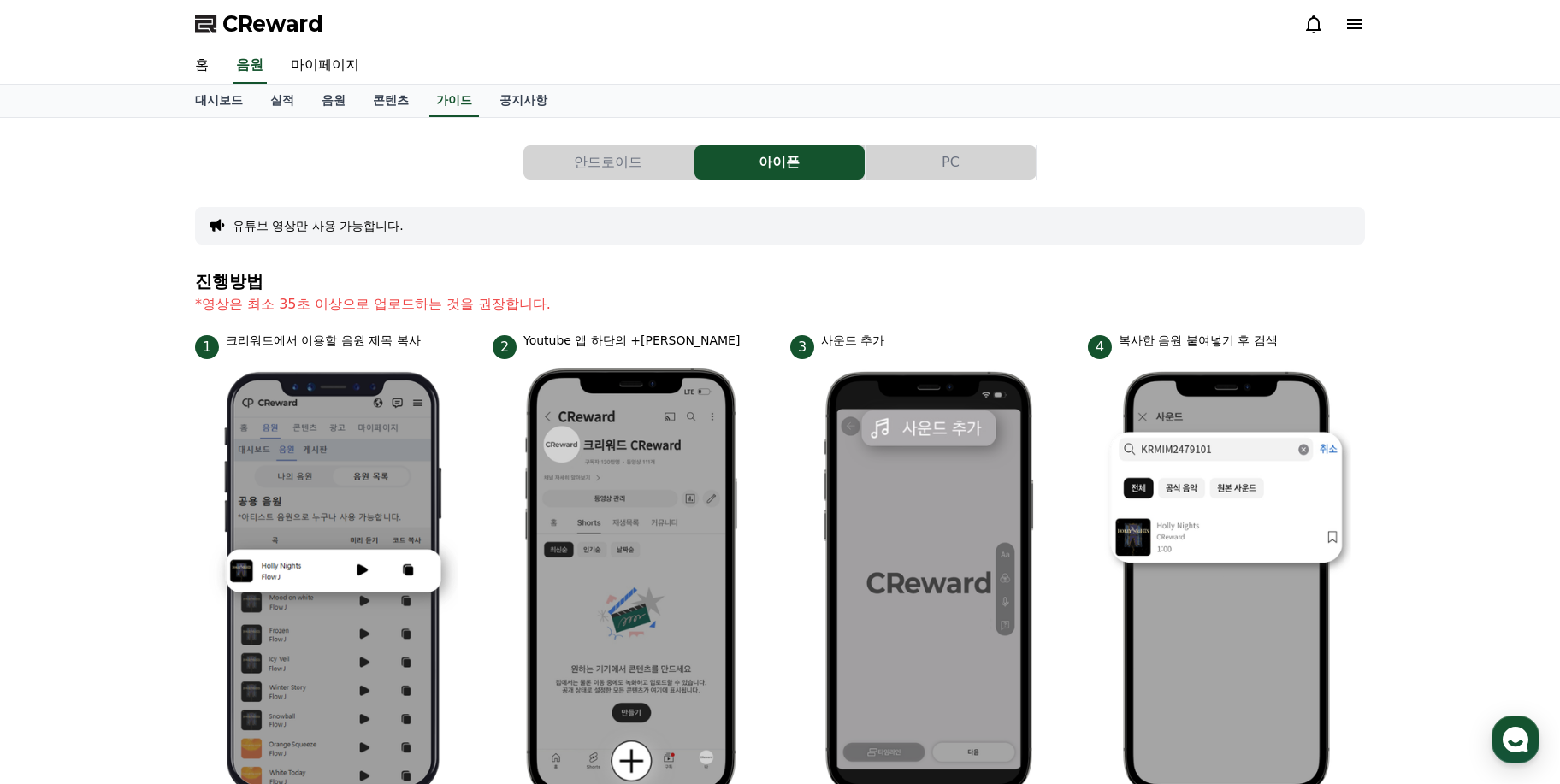
click at [904, 162] on button "PC" at bounding box center [951, 162] width 170 height 34
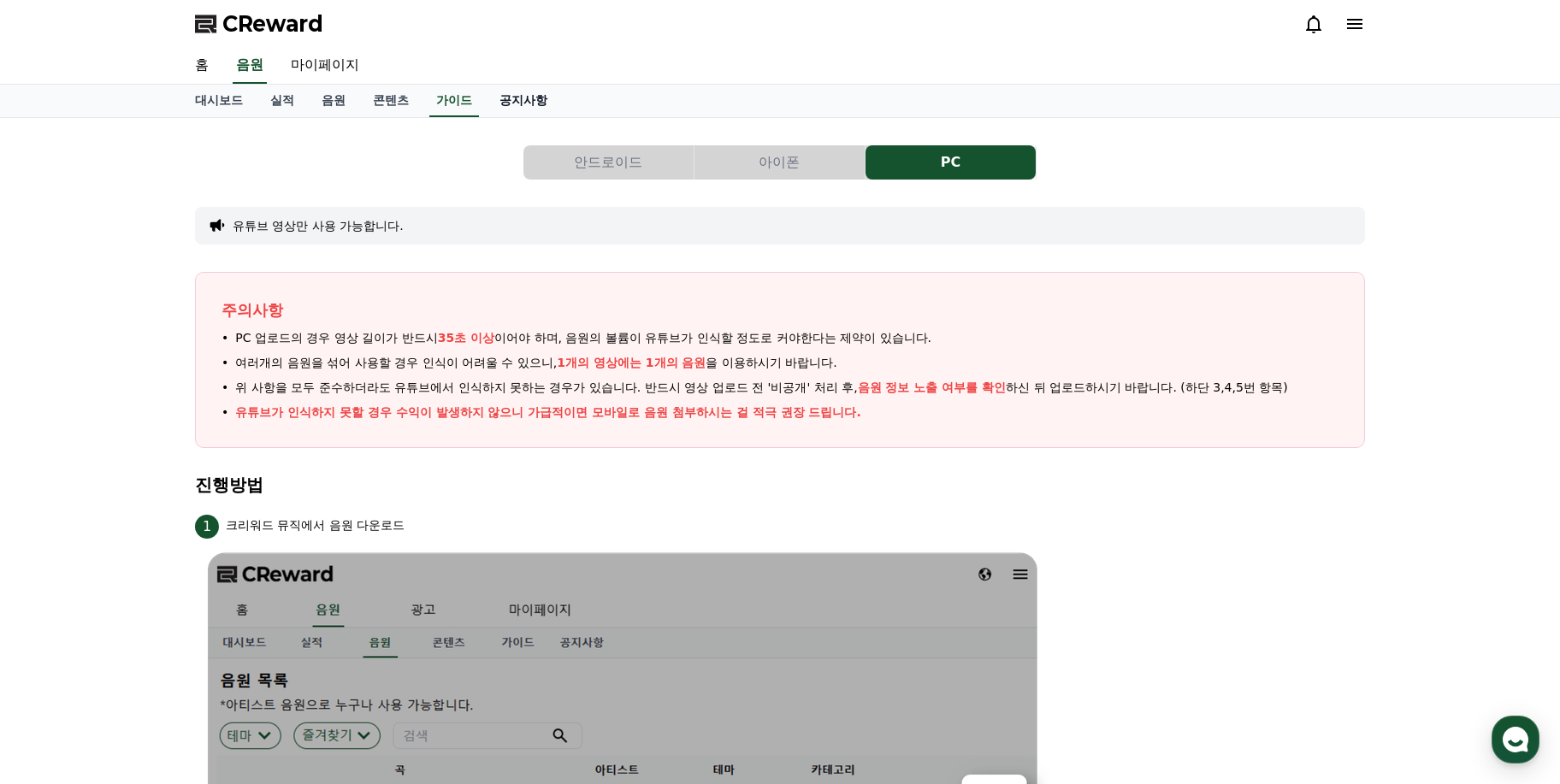
click at [529, 97] on link "공지사항" at bounding box center [522, 101] width 75 height 32
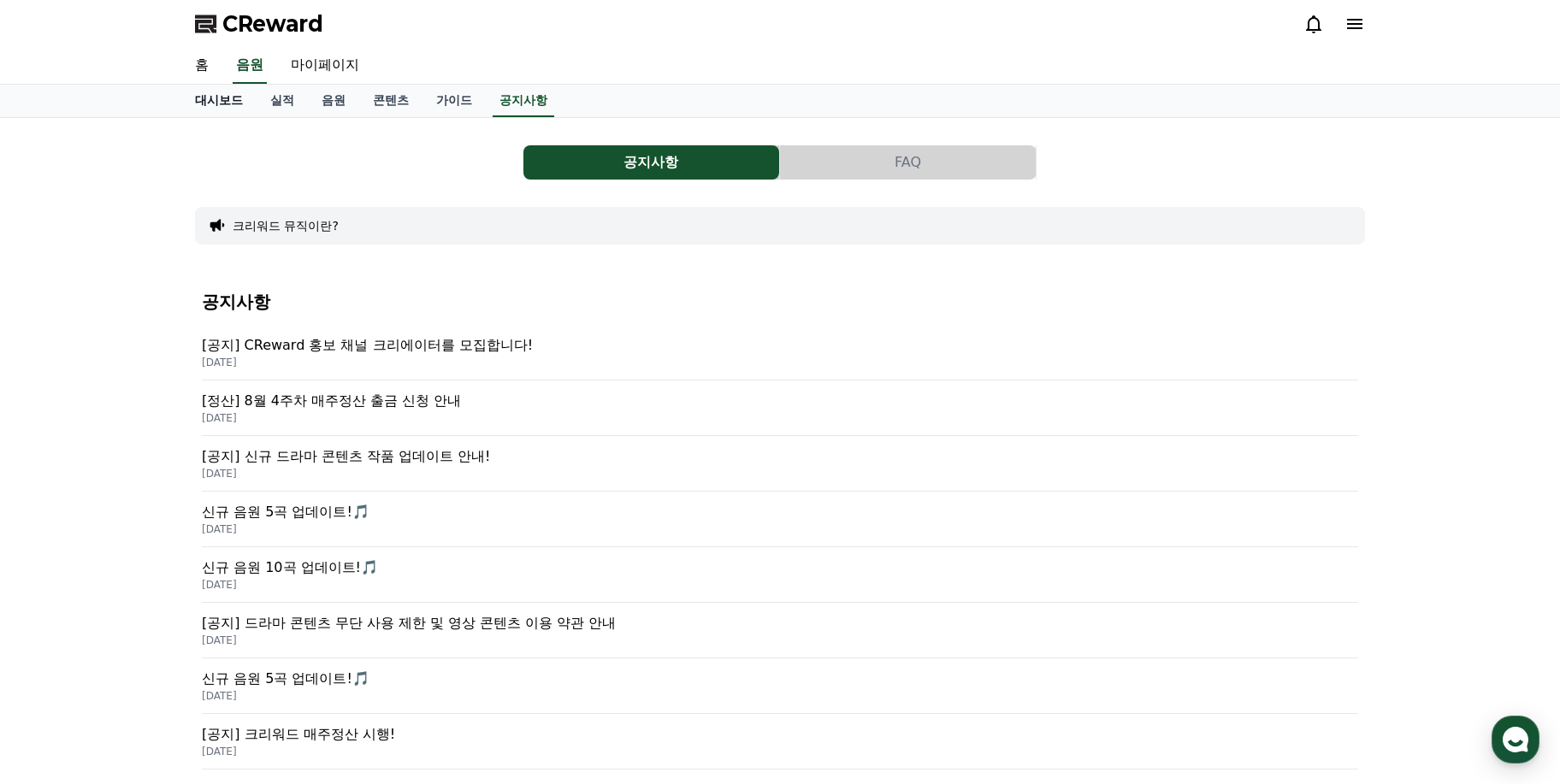
click at [189, 103] on link "대시보드" at bounding box center [218, 101] width 75 height 32
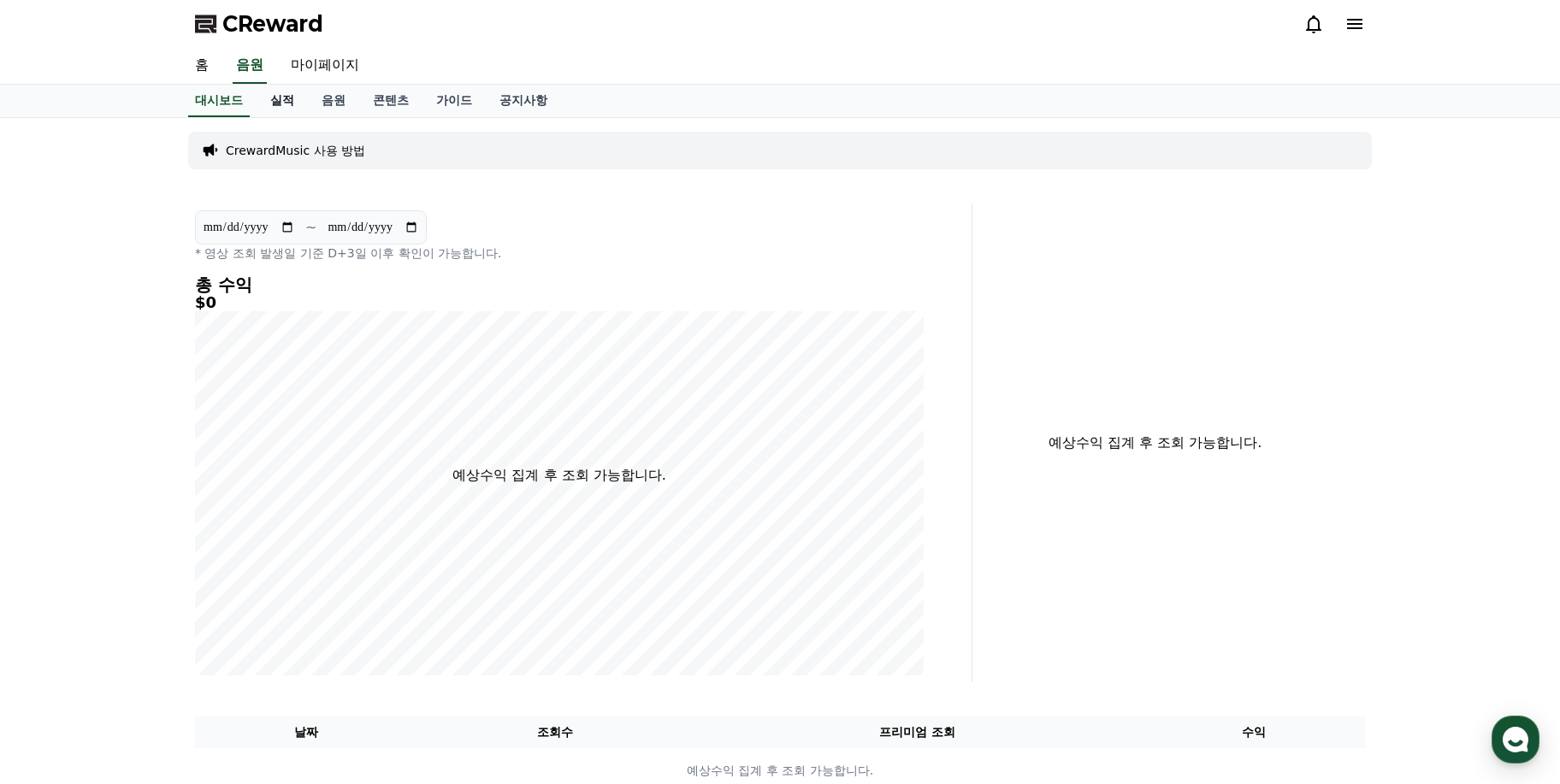
click at [272, 96] on link "실적" at bounding box center [283, 101] width 52 height 32
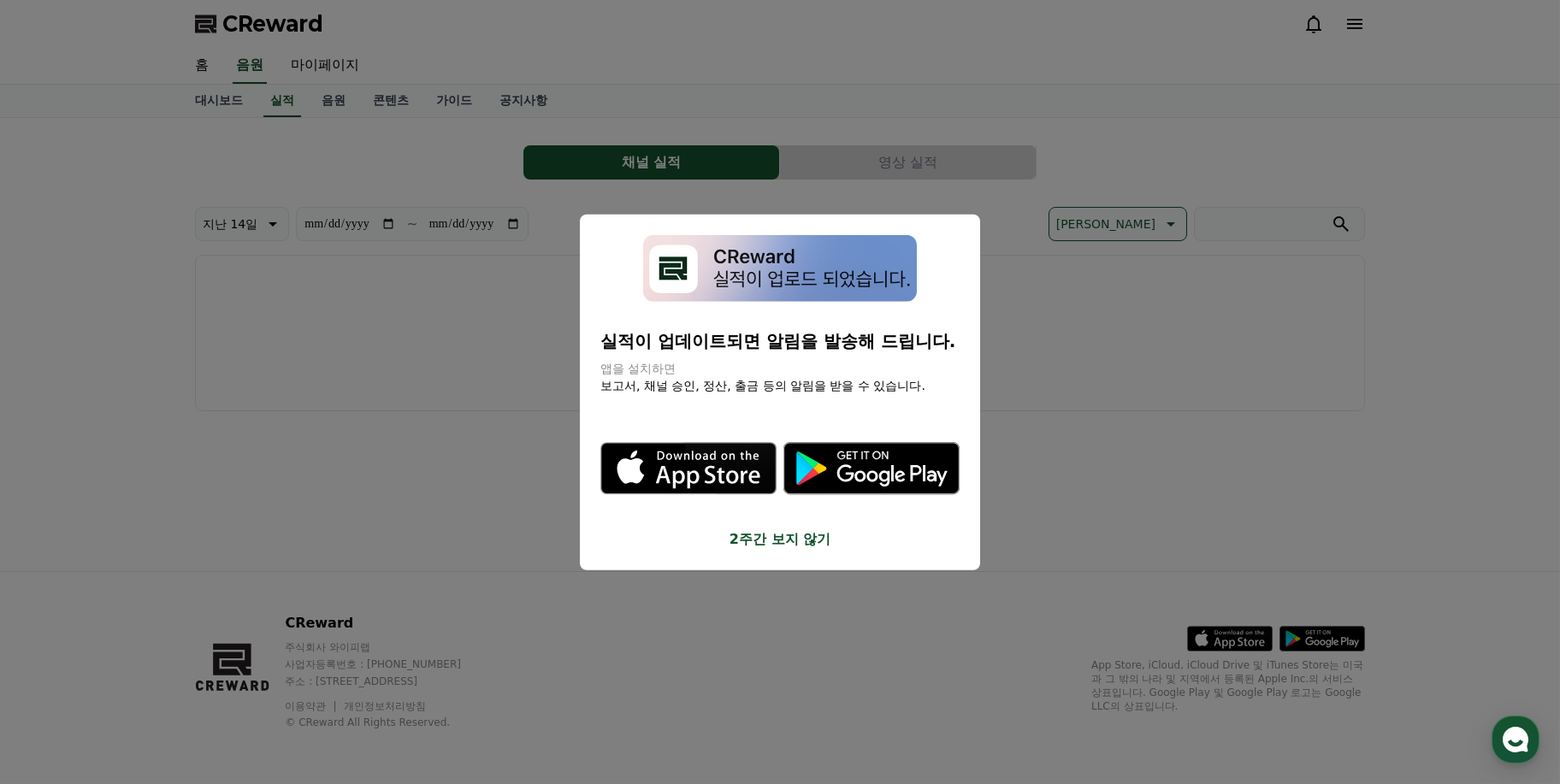
click at [748, 542] on button "2주간 보지 않기" at bounding box center [780, 540] width 360 height 20
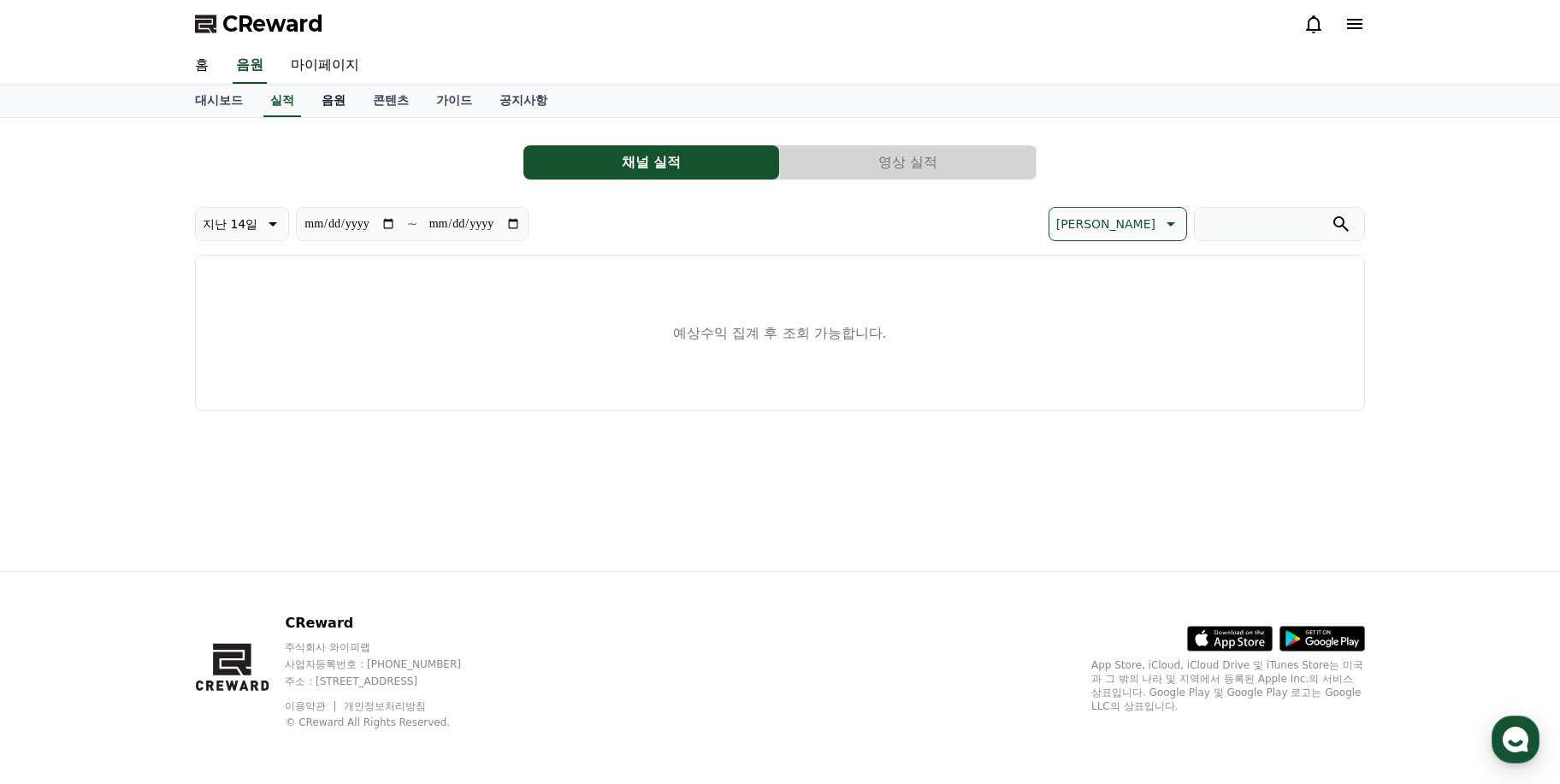
click at [322, 107] on link "음원" at bounding box center [334, 101] width 52 height 32
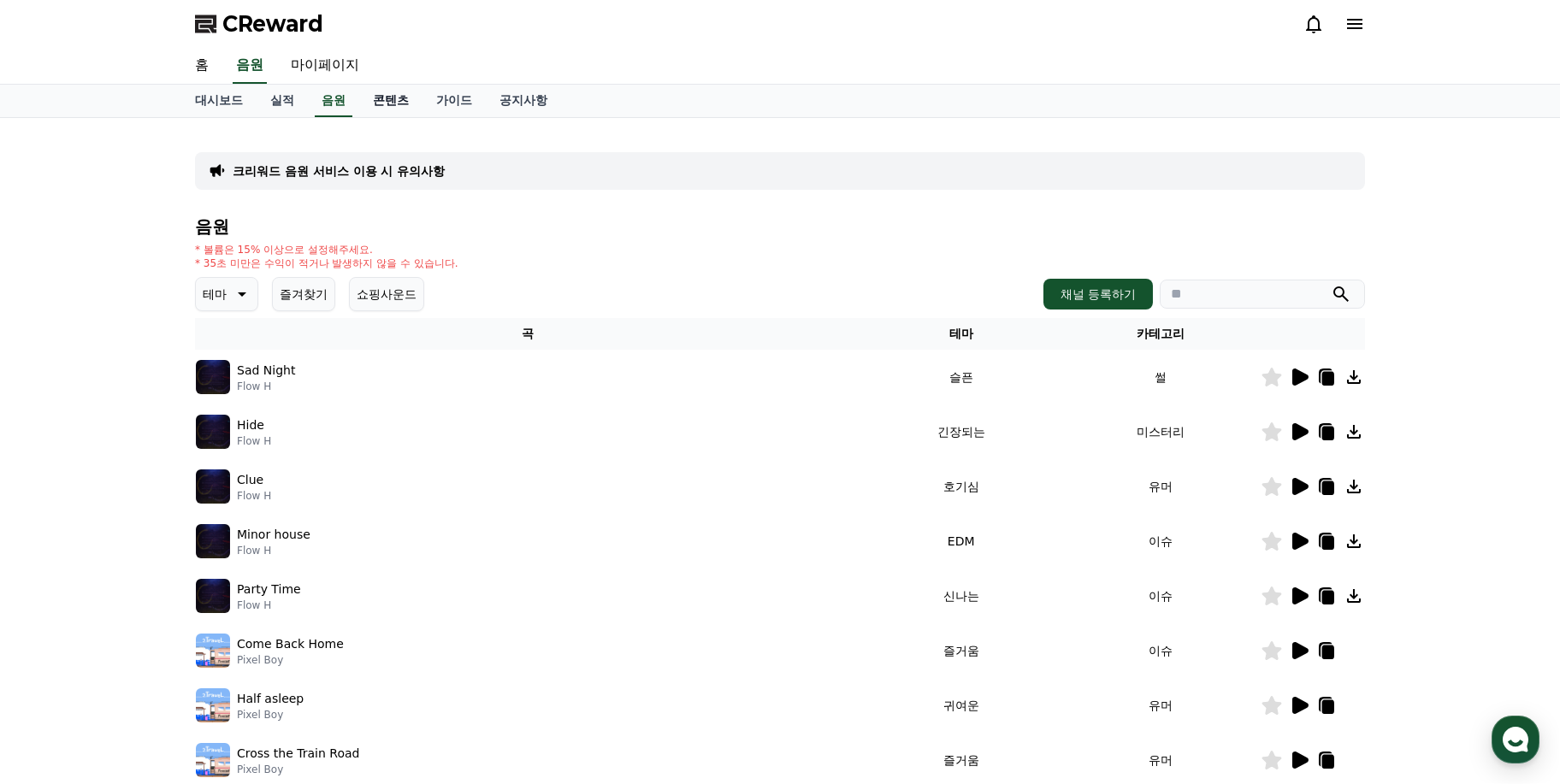
click at [376, 100] on link "콘텐츠" at bounding box center [391, 101] width 63 height 32
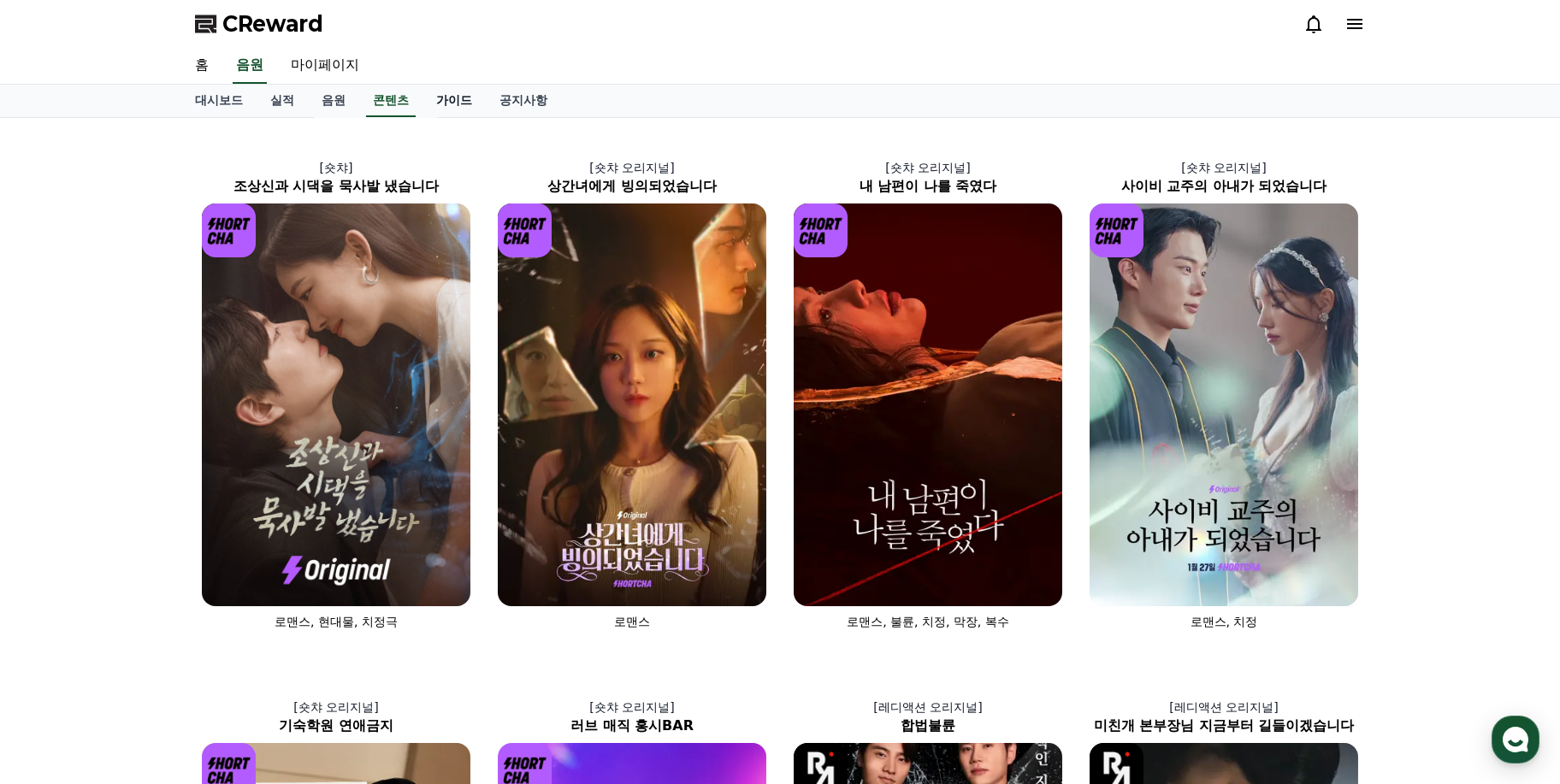
click at [459, 91] on link "가이드" at bounding box center [454, 101] width 63 height 32
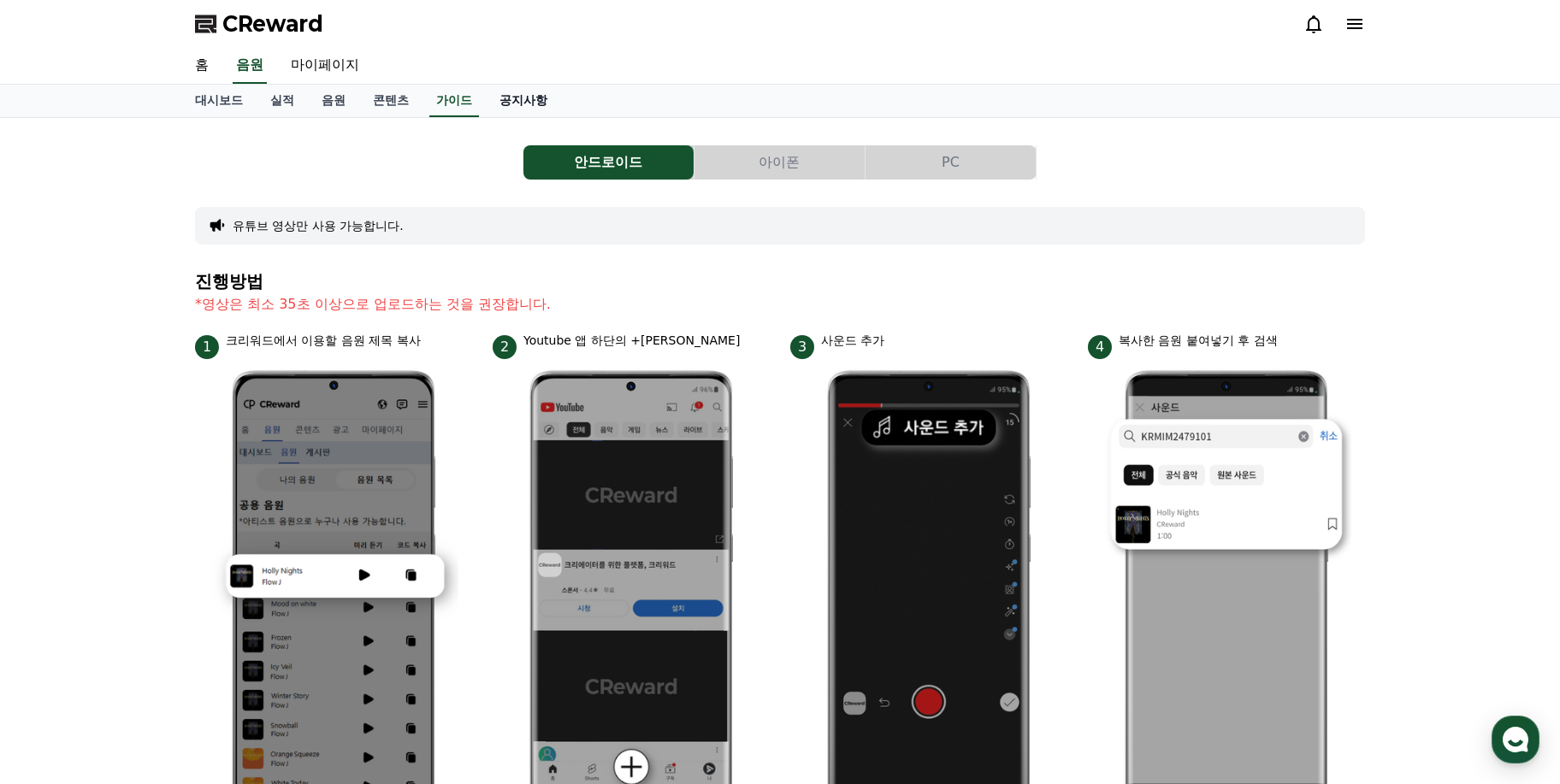
click at [534, 103] on link "공지사항" at bounding box center [522, 101] width 75 height 32
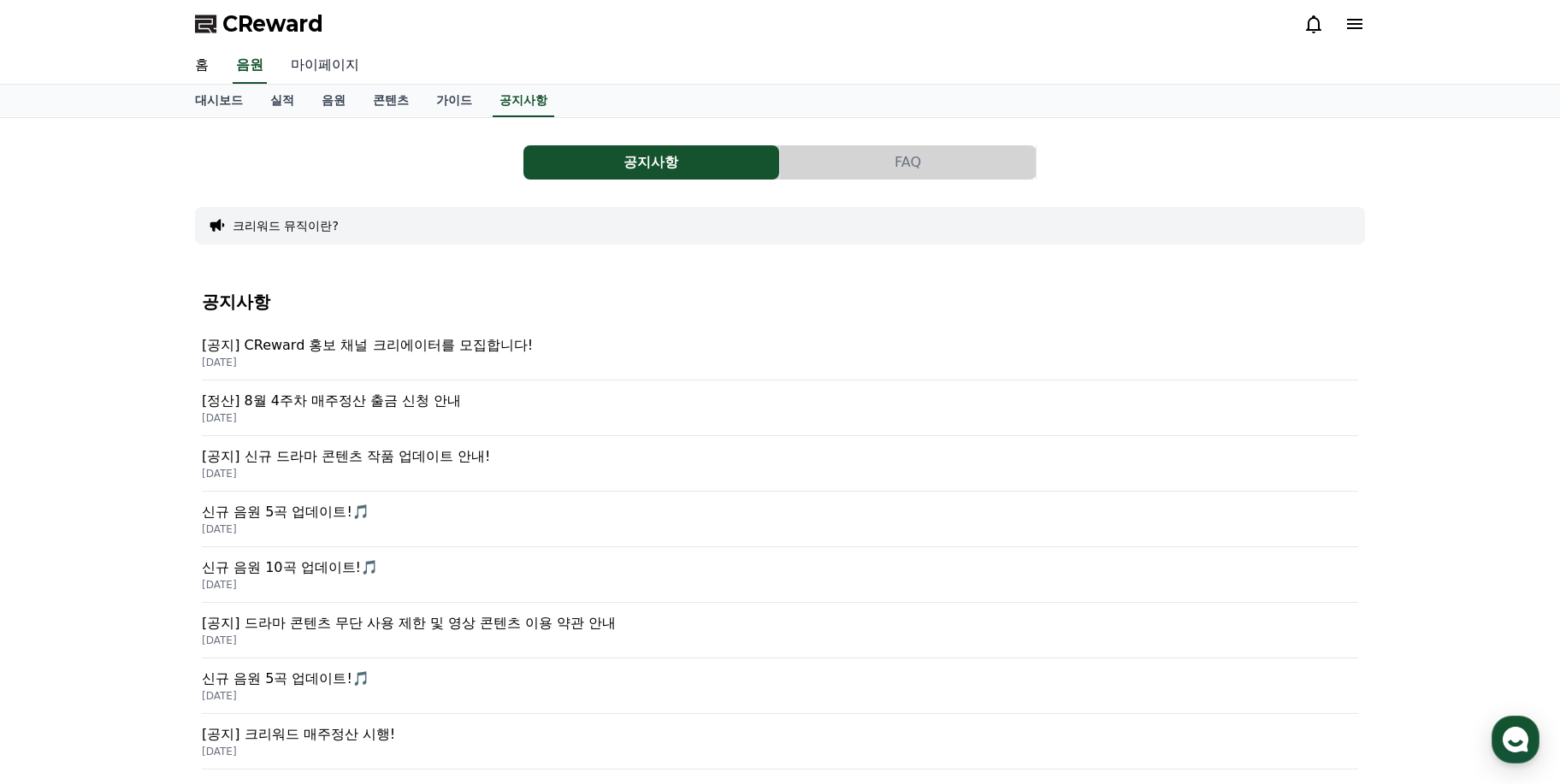
click at [335, 56] on link "마이페이지" at bounding box center [326, 66] width 96 height 36
select select "**********"
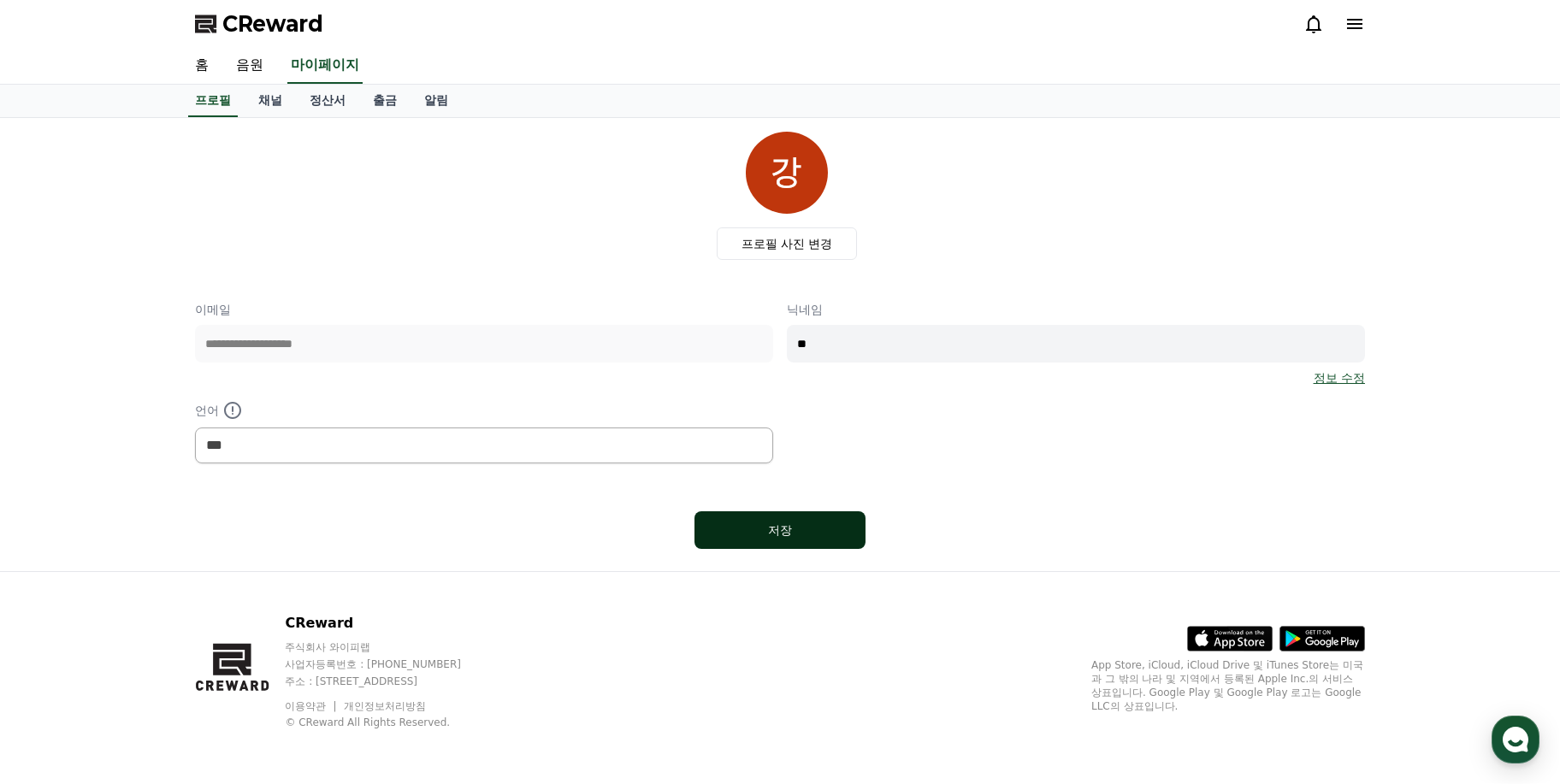
click at [717, 531] on button "저장" at bounding box center [780, 530] width 171 height 38
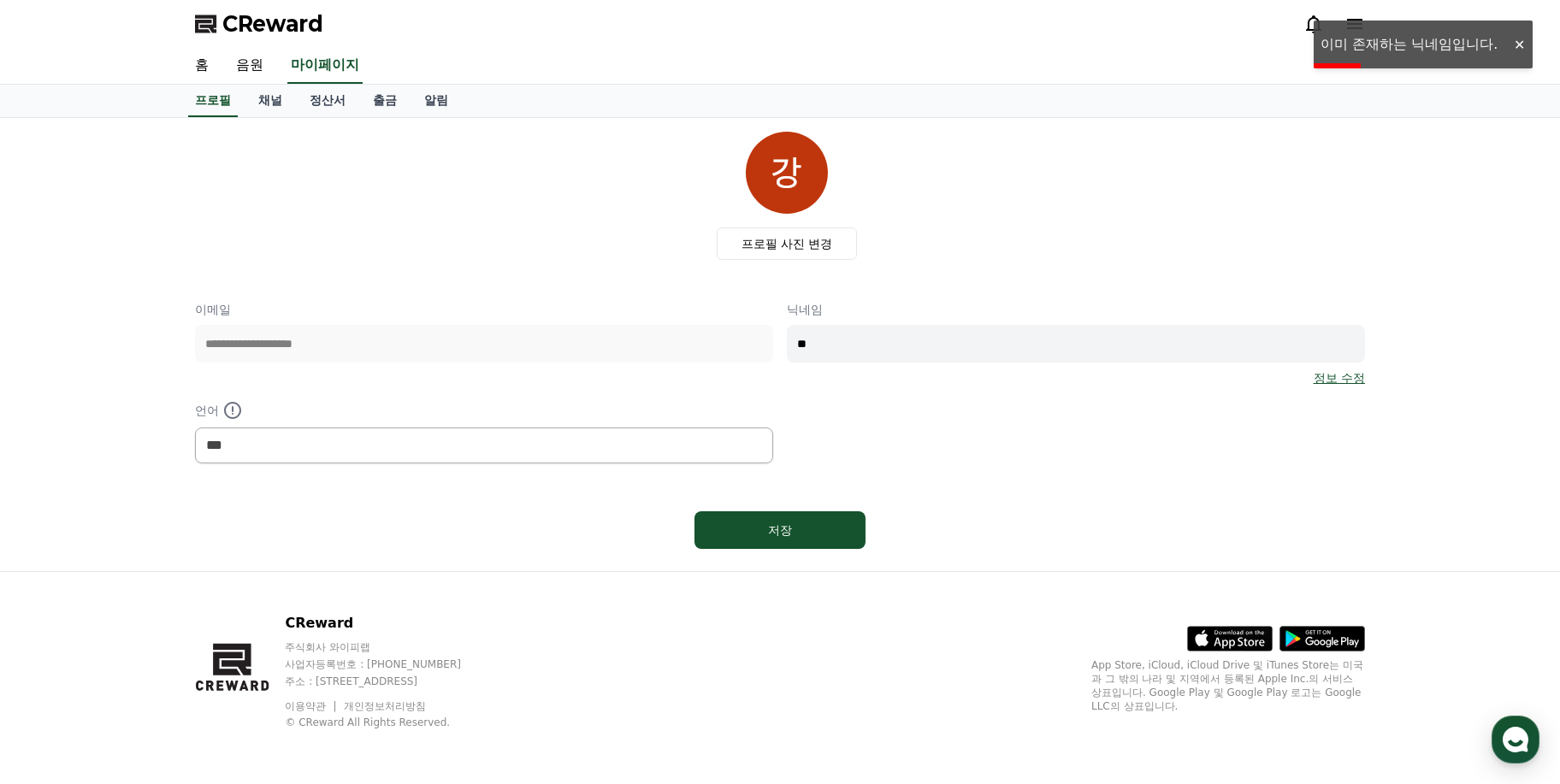
click at [1513, 45] on div at bounding box center [1519, 45] width 28 height 17
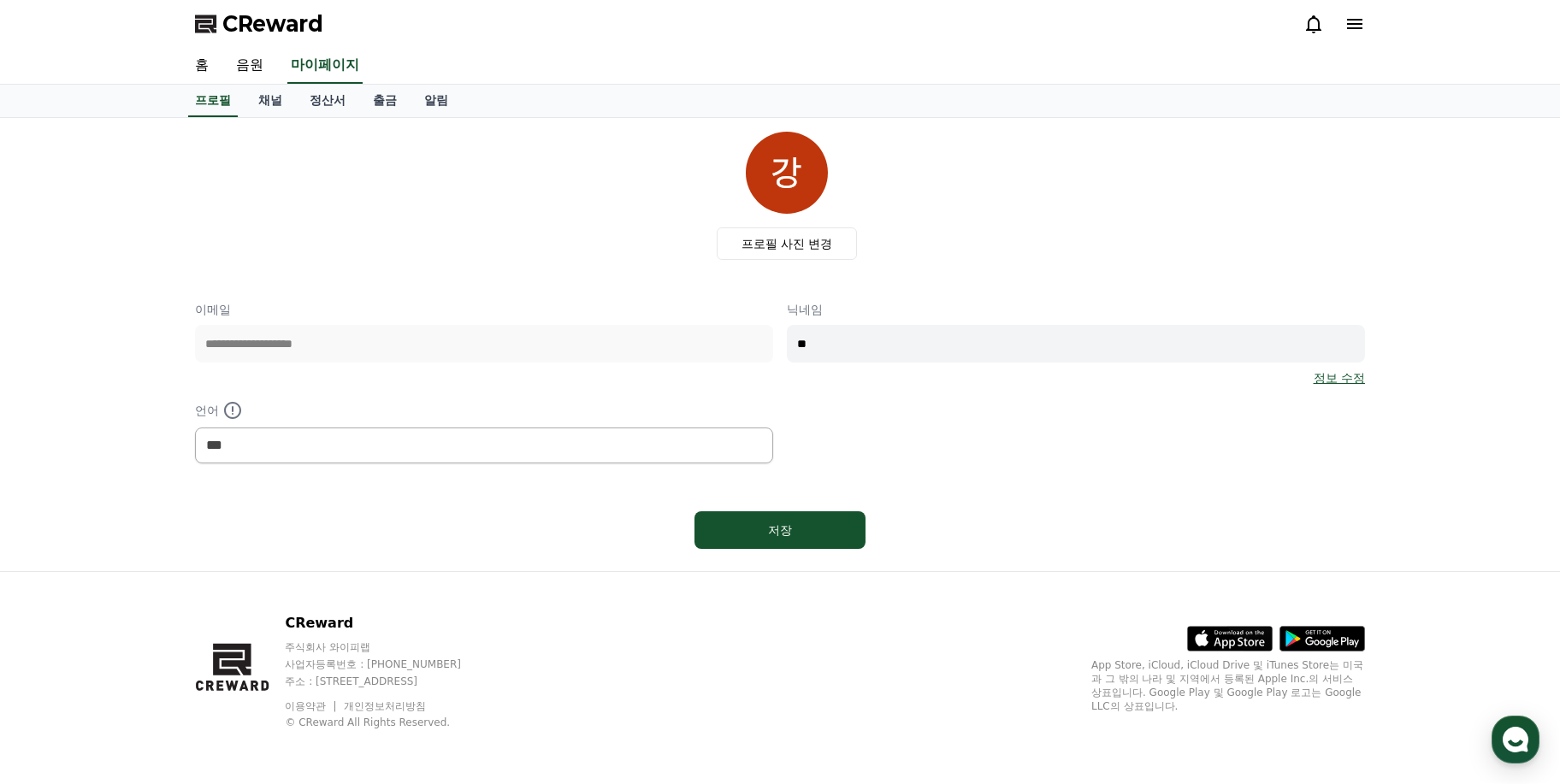
click at [912, 352] on input "**" at bounding box center [1075, 344] width 578 height 38
type input "*****"
click at [800, 534] on div "저장" at bounding box center [780, 530] width 103 height 18
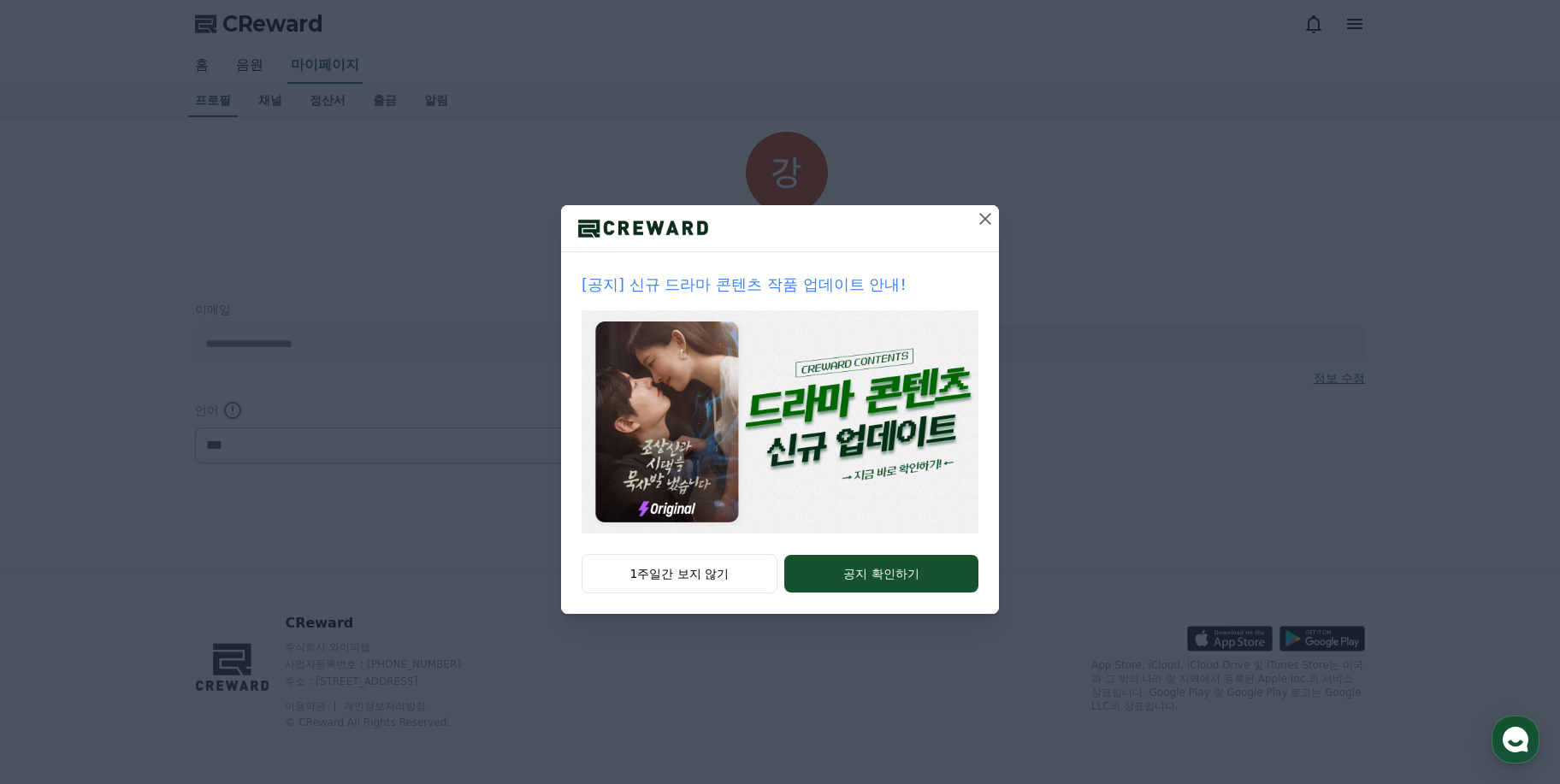
select select "**********"
click at [973, 218] on button at bounding box center [986, 219] width 28 height 28
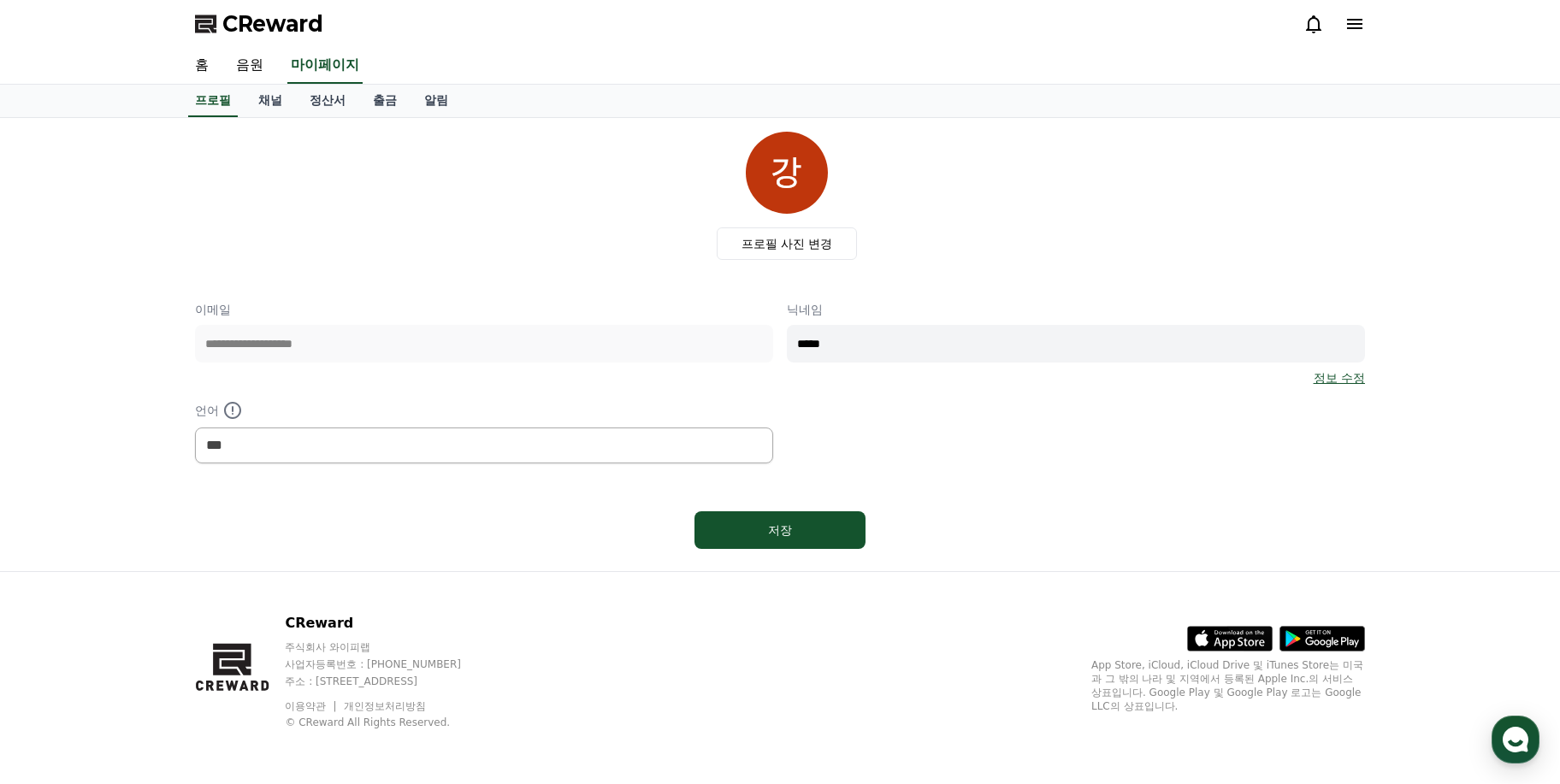
click at [792, 555] on div "저장" at bounding box center [780, 531] width 1170 height 52
click at [816, 533] on div "저장" at bounding box center [780, 530] width 103 height 18
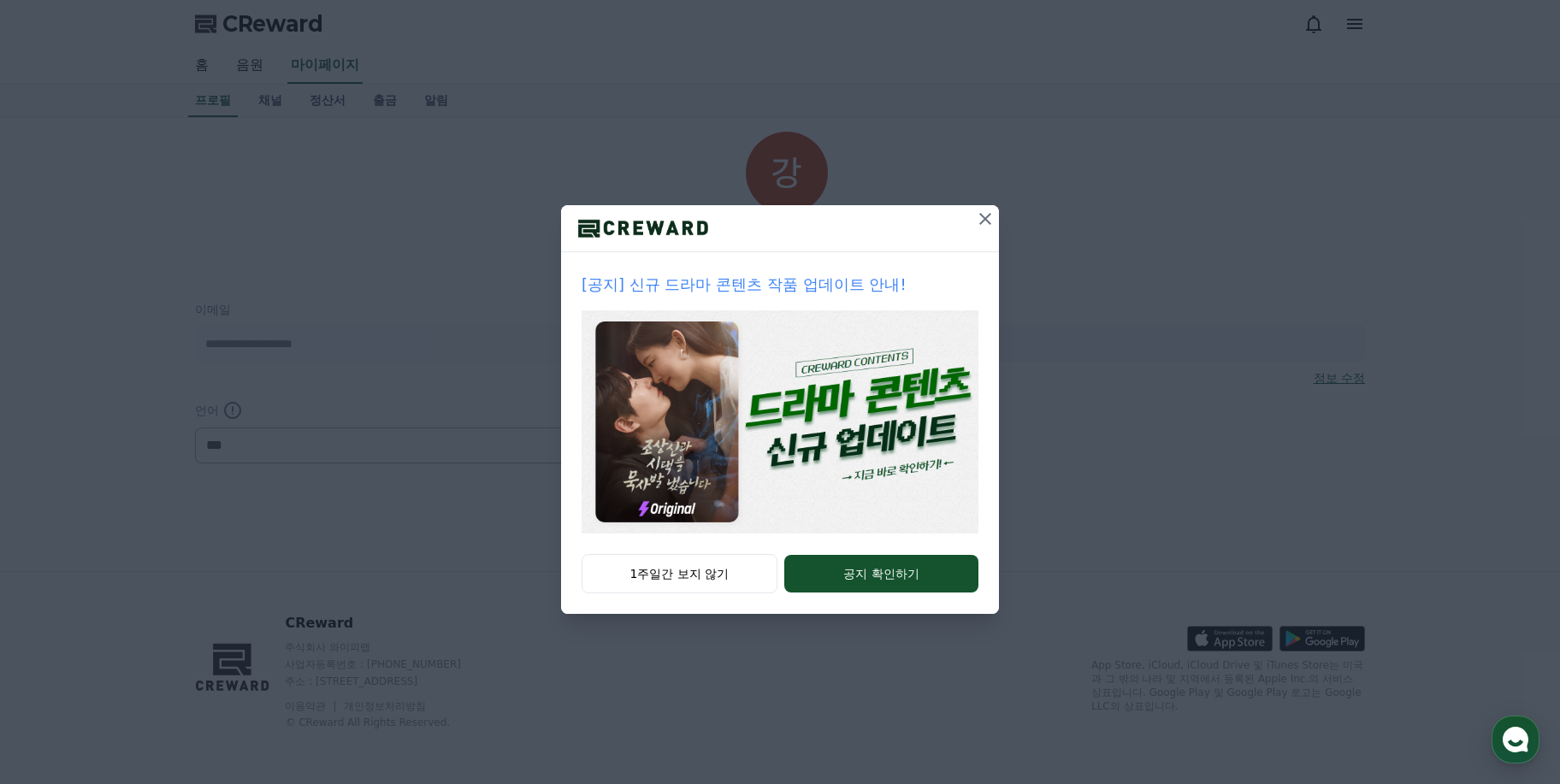
select select "**********"
click at [684, 577] on button "1주일간 보지 않기" at bounding box center [680, 573] width 196 height 40
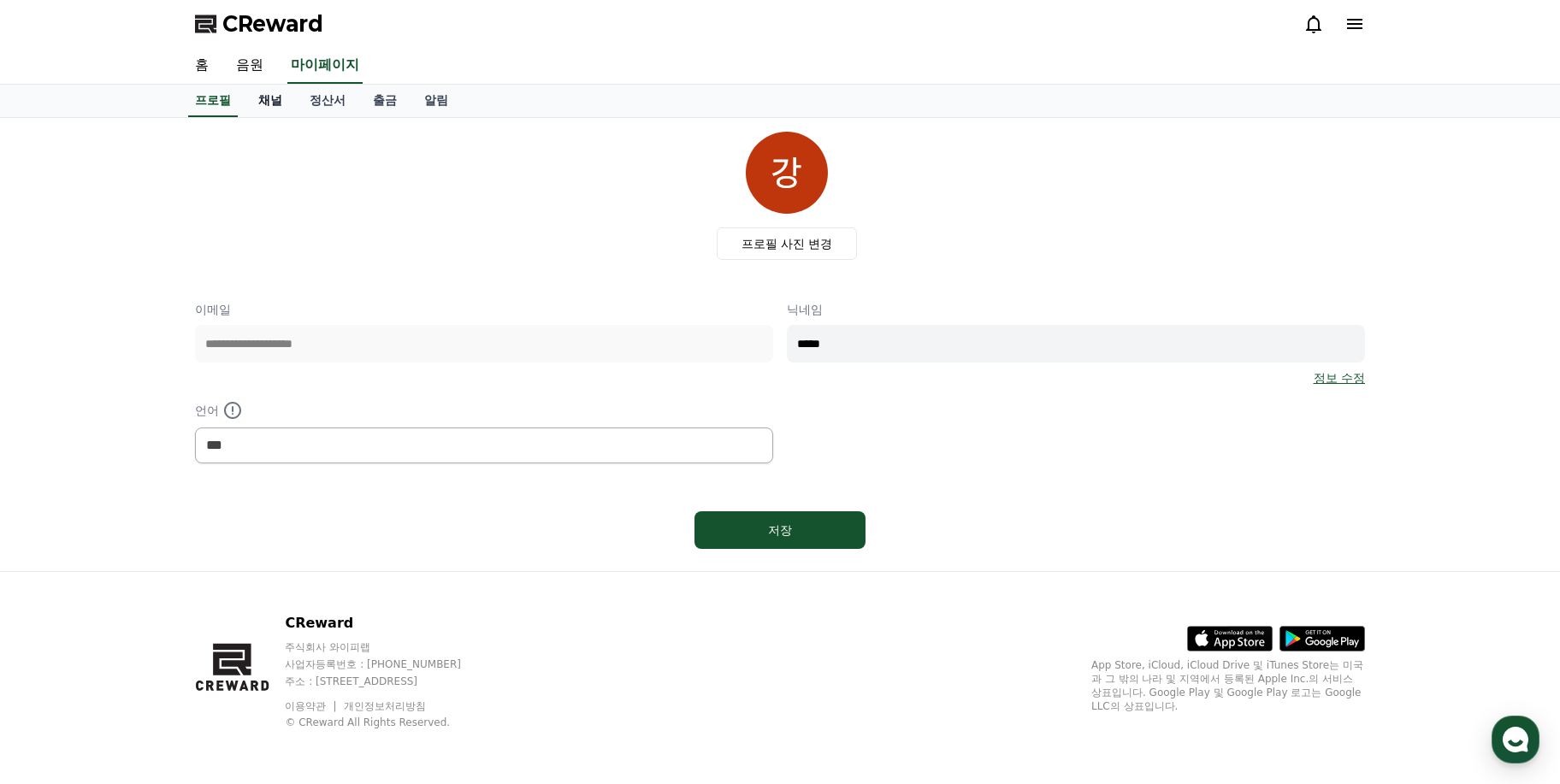
click at [254, 107] on link "채널" at bounding box center [271, 101] width 52 height 32
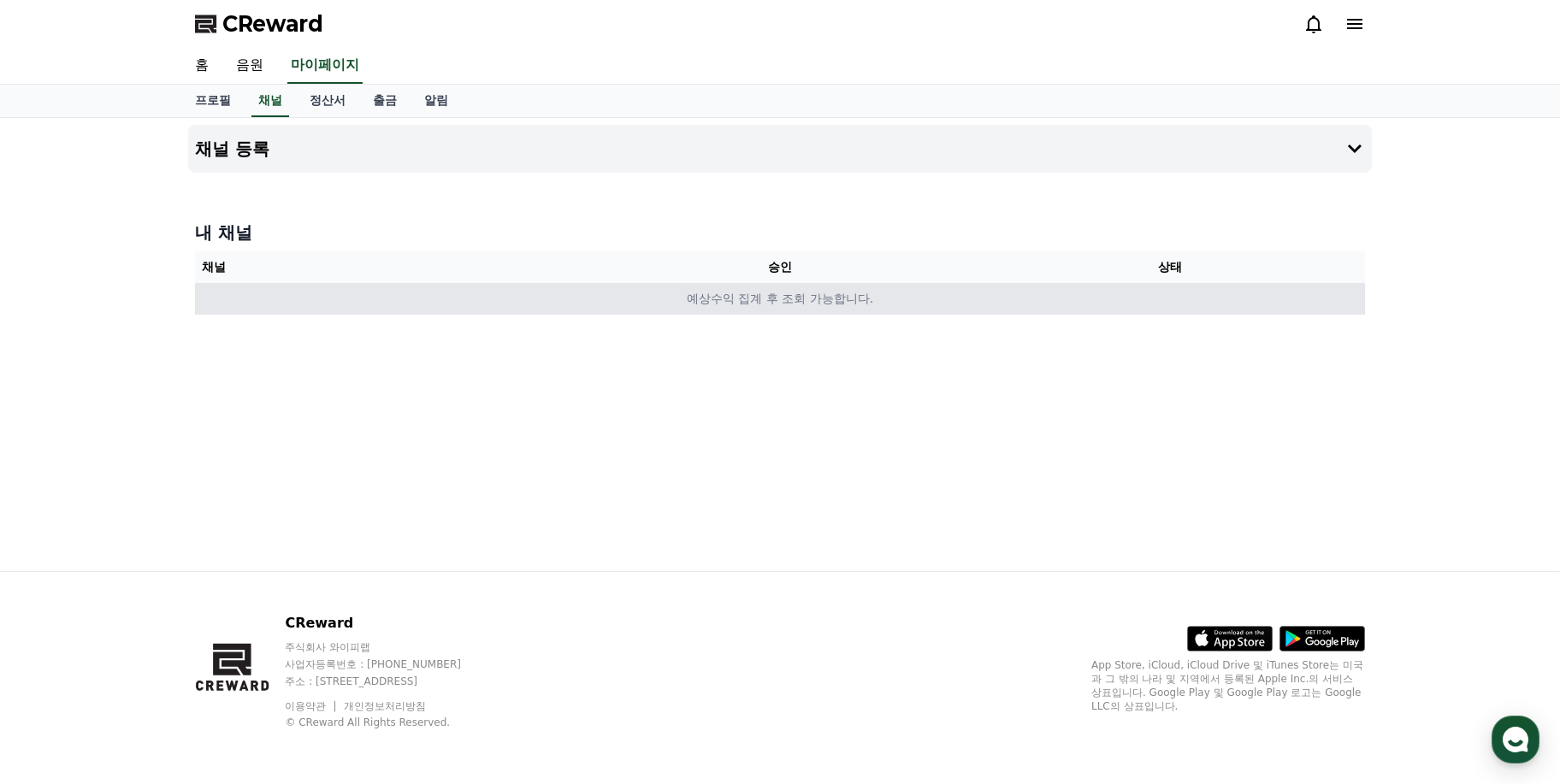
click at [726, 297] on td "예상수익 집계 후 조회 가능합니다." at bounding box center [780, 299] width 1170 height 31
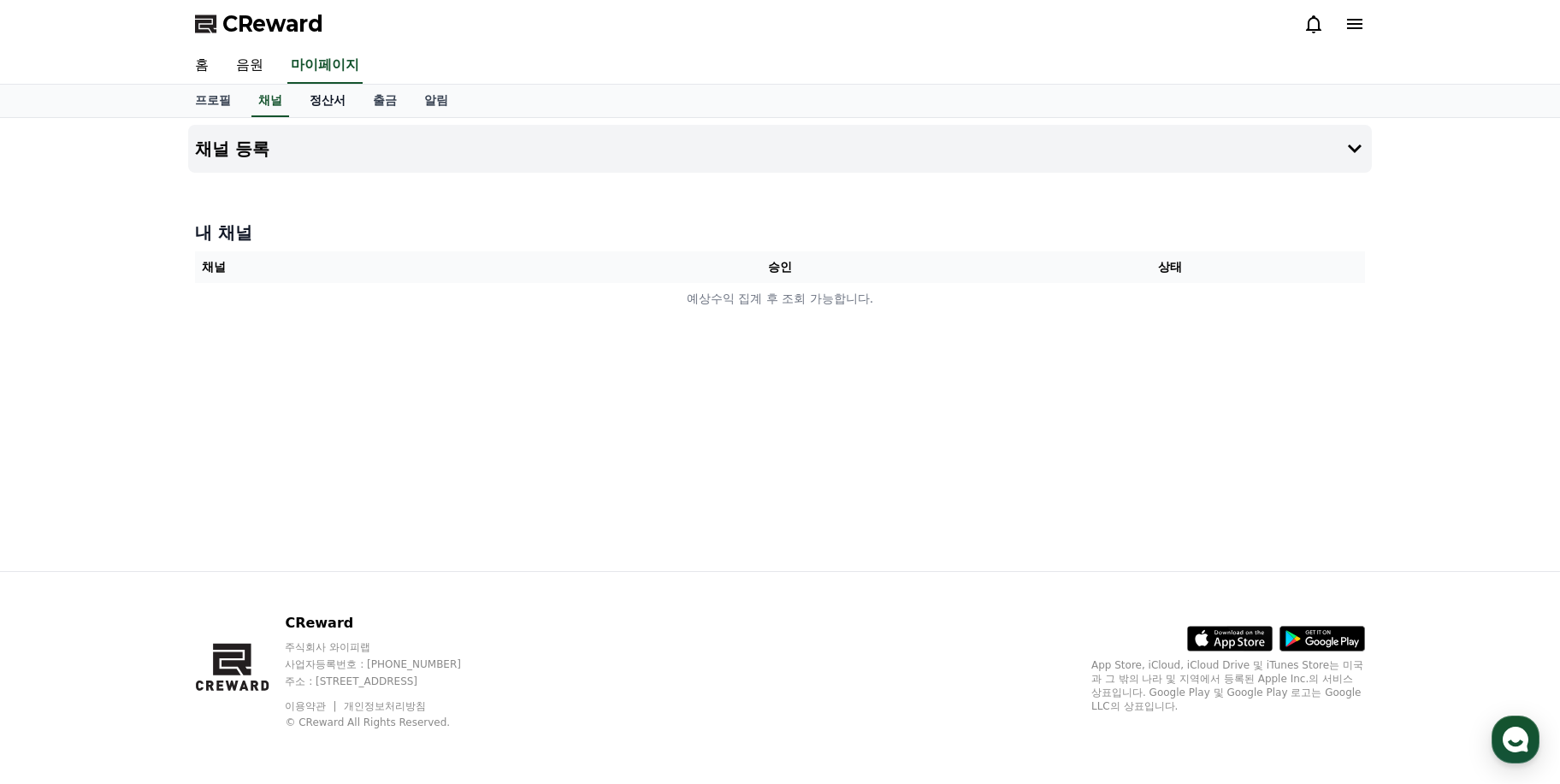
click at [324, 100] on link "정산서" at bounding box center [327, 101] width 63 height 32
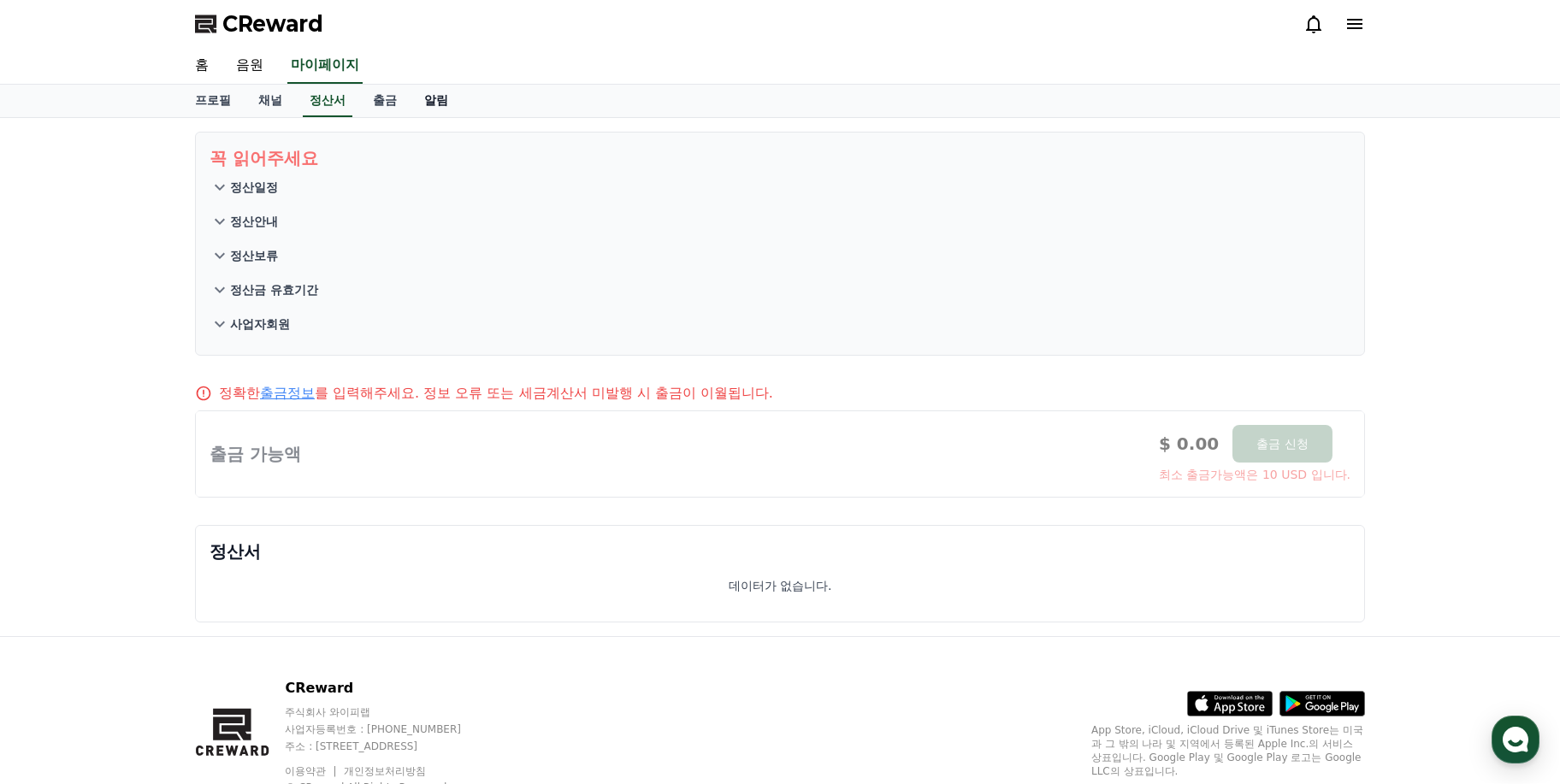
click at [411, 107] on link "알림" at bounding box center [436, 101] width 52 height 32
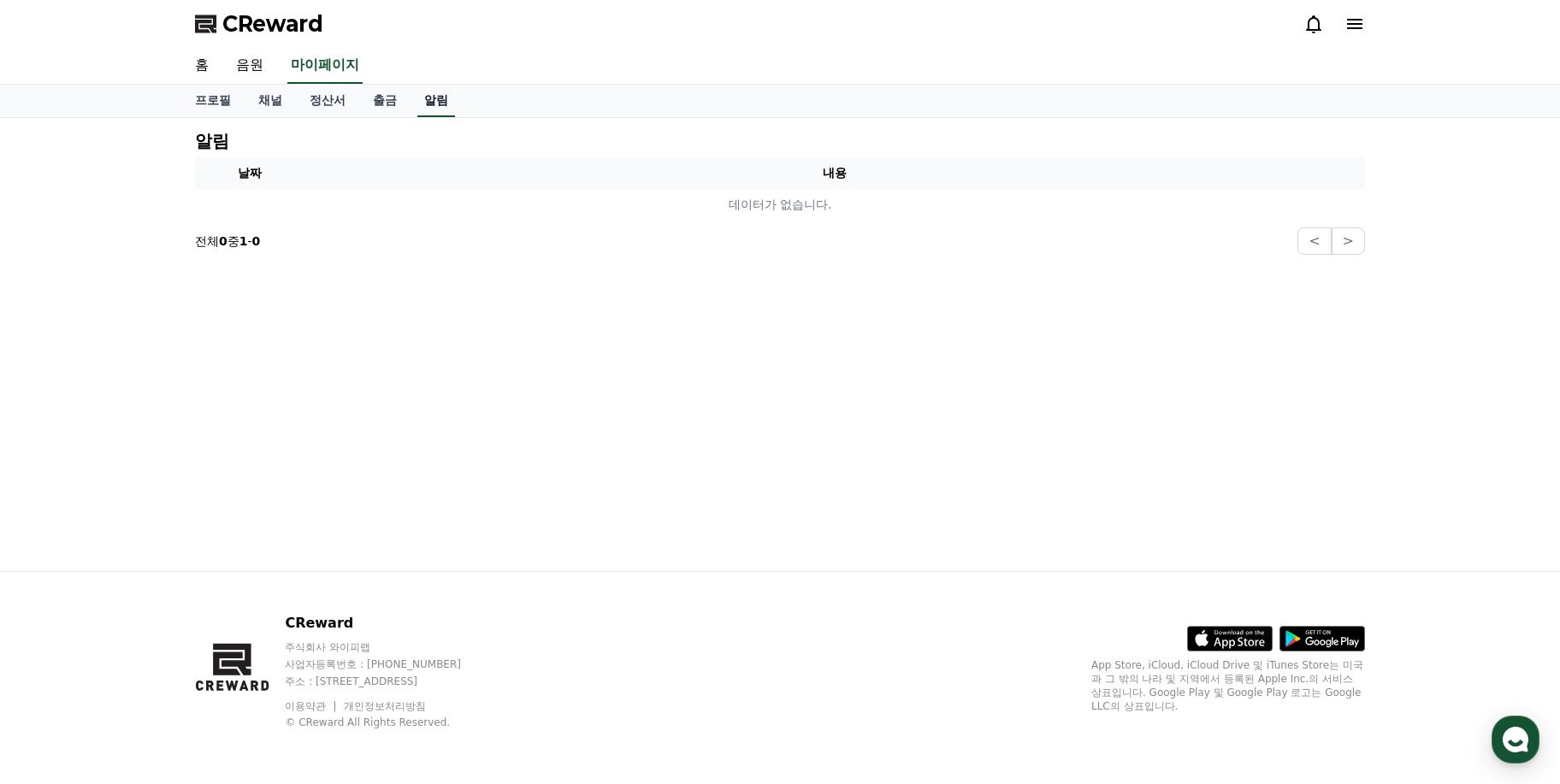
click at [443, 95] on link "알림" at bounding box center [436, 101] width 38 height 32
click at [372, 103] on link "출금" at bounding box center [386, 101] width 52 height 32
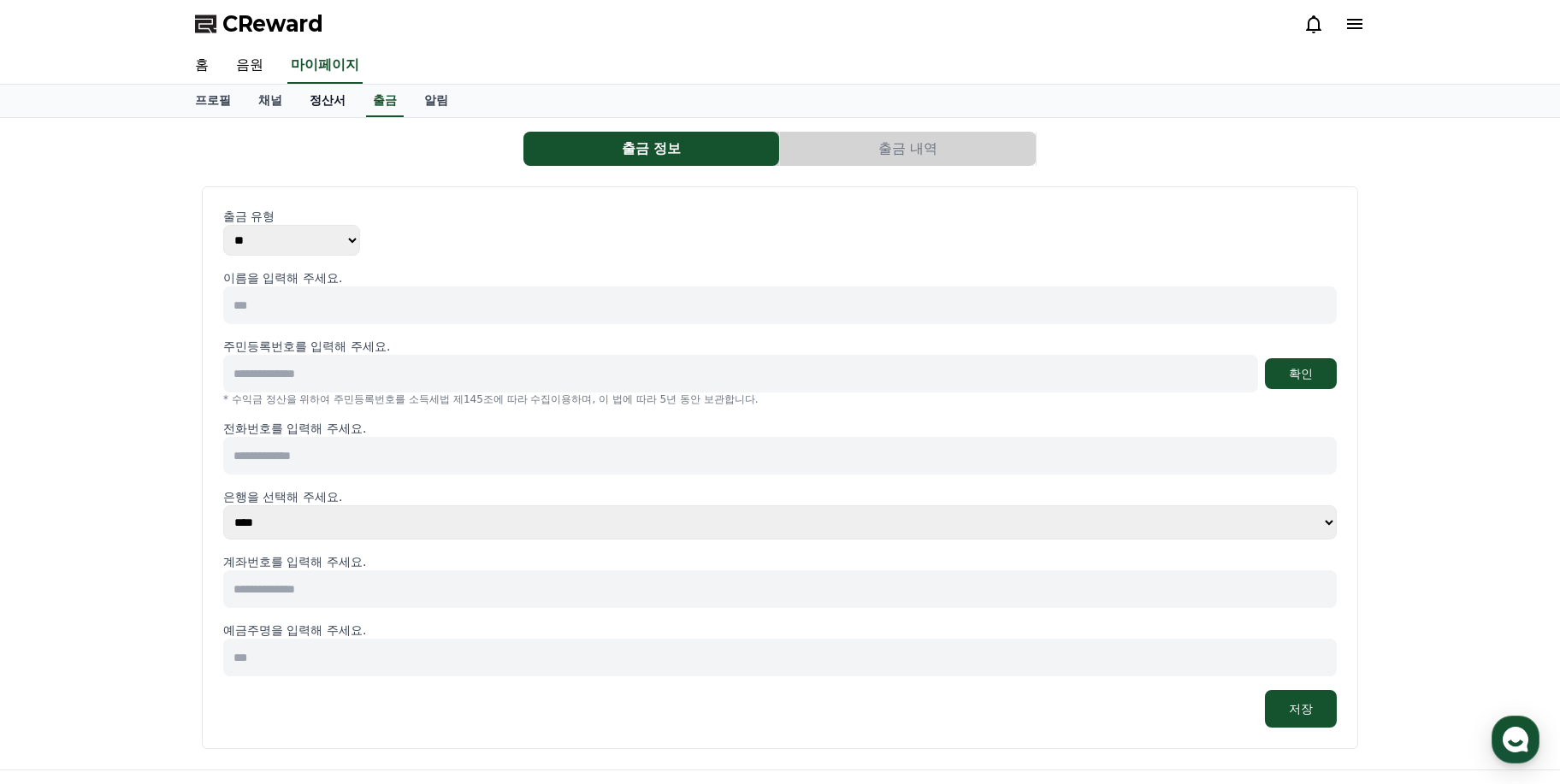
click at [341, 104] on link "정산서" at bounding box center [327, 101] width 63 height 32
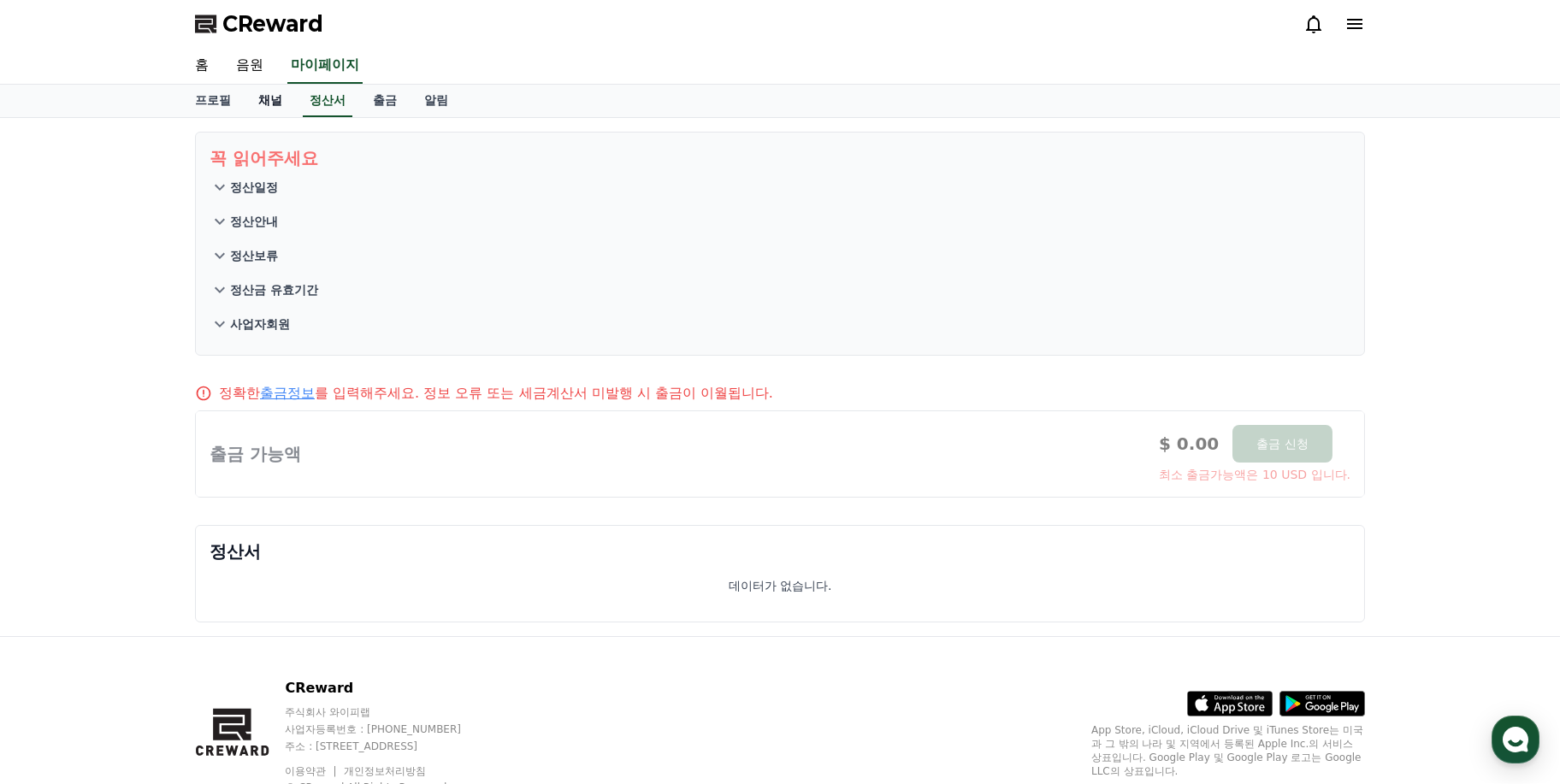
click at [286, 99] on link "채널" at bounding box center [271, 101] width 52 height 32
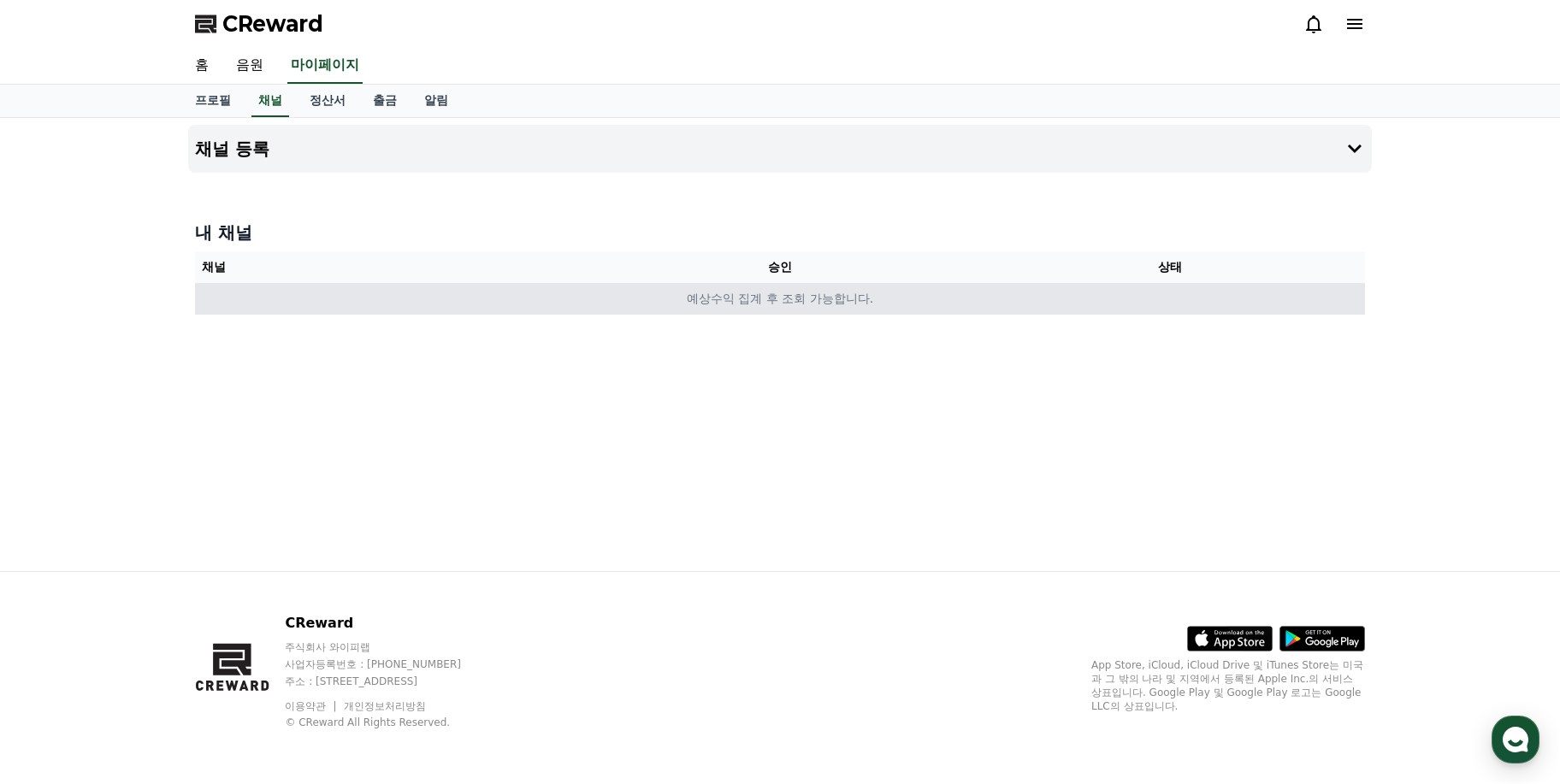
click at [725, 307] on td "예상수익 집계 후 조회 가능합니다." at bounding box center [780, 299] width 1170 height 31
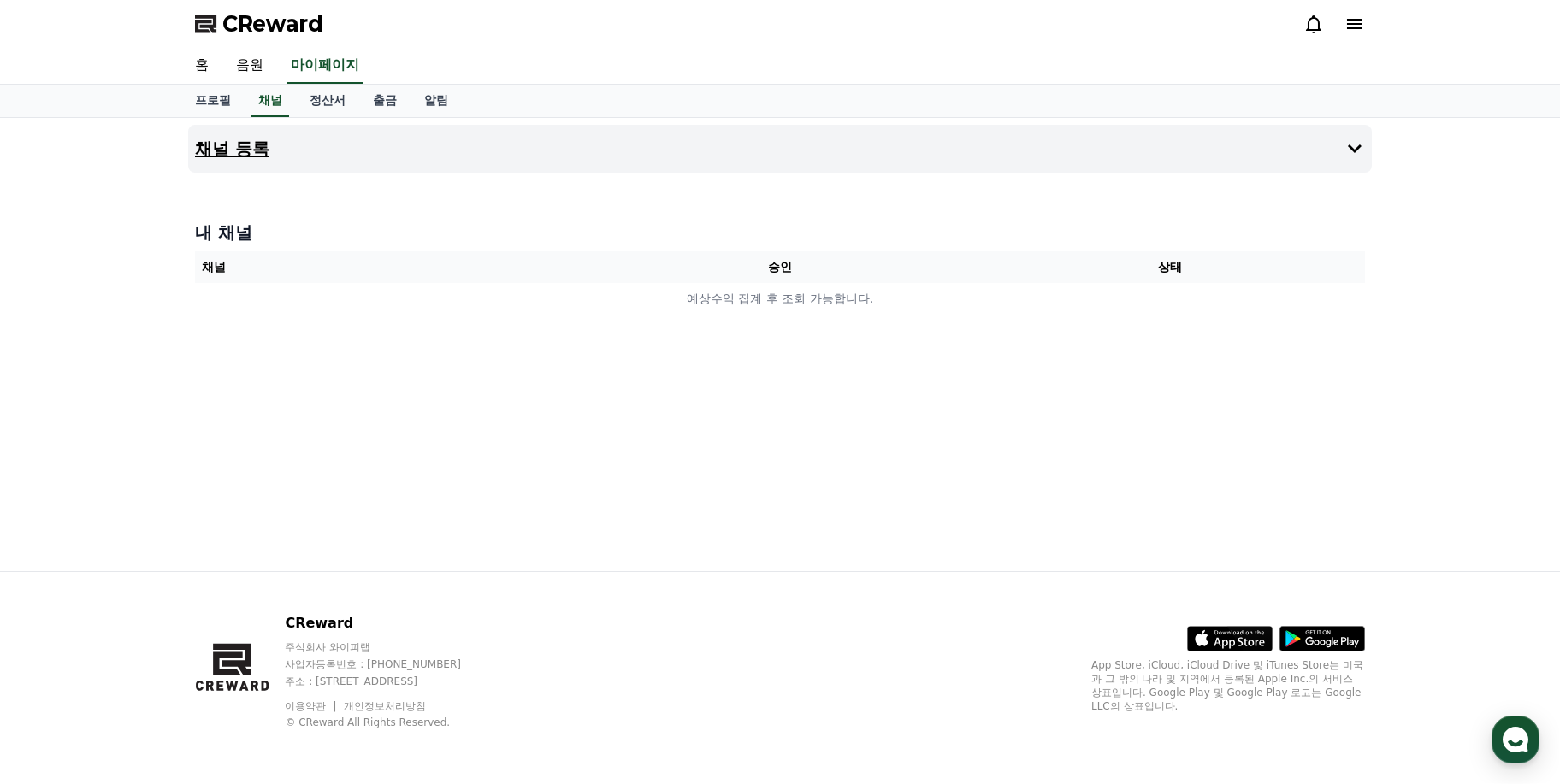
click at [1307, 135] on button "채널 등록" at bounding box center [780, 149] width 1184 height 48
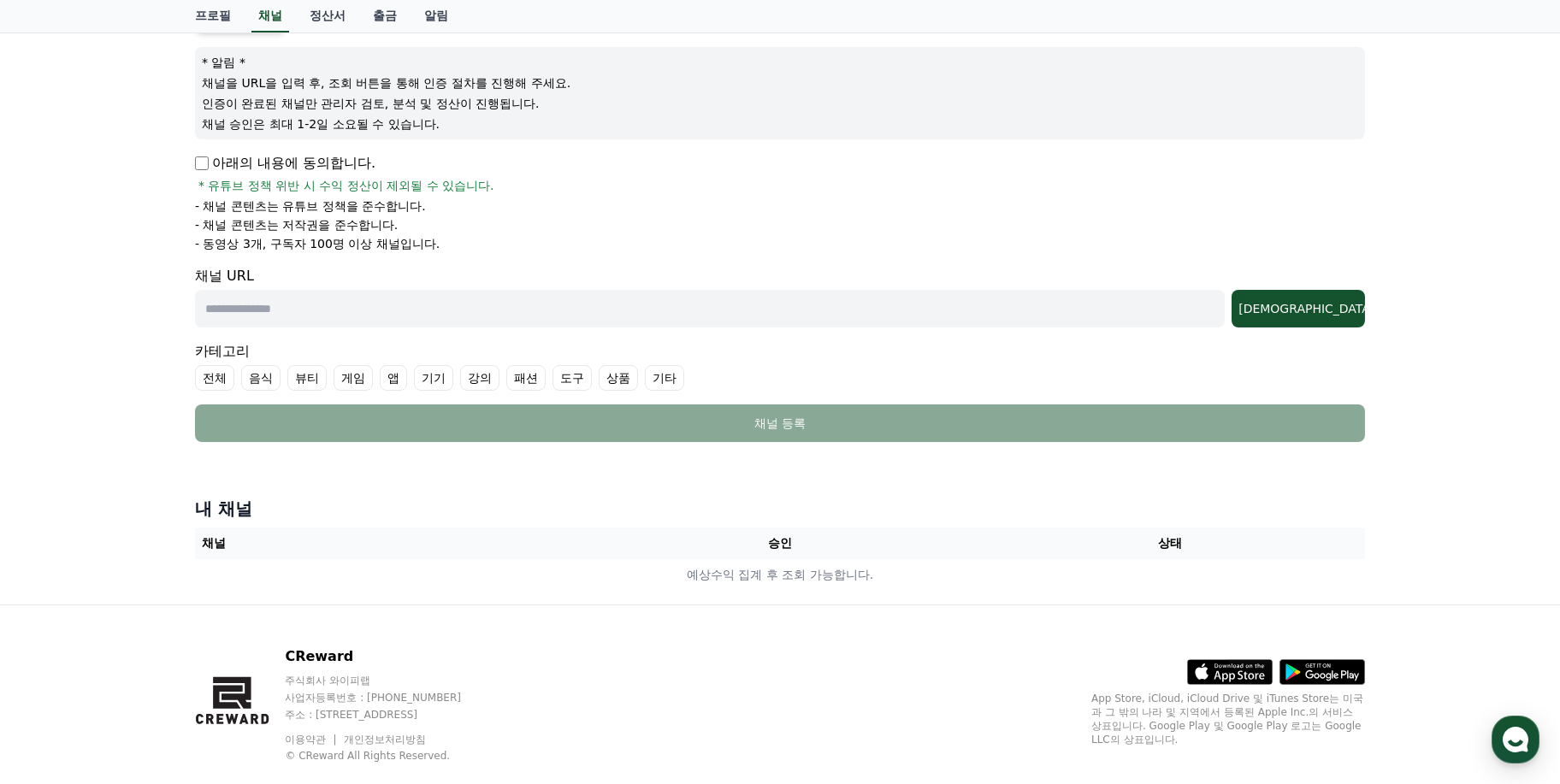
scroll to position [221, 0]
